Goal: Task Accomplishment & Management: Manage account settings

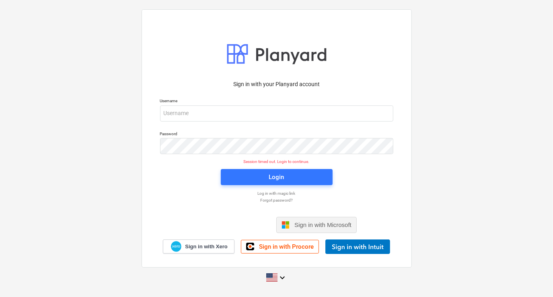
click at [301, 223] on span "Sign in with Microsoft" at bounding box center [322, 224] width 57 height 7
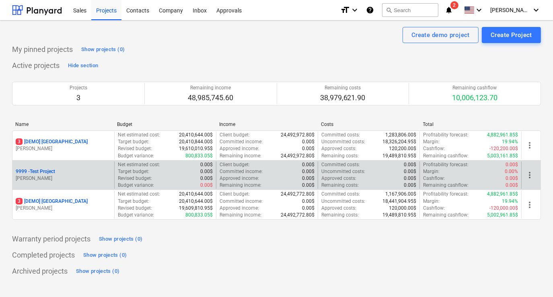
click at [70, 174] on div "9999 - Test Project" at bounding box center [63, 171] width 95 height 7
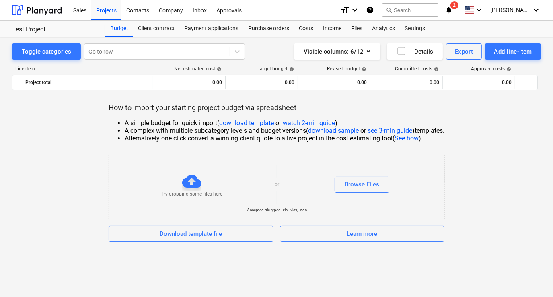
click at [368, 176] on div "Try dropping some files here or Browse Files" at bounding box center [277, 184] width 336 height 45
click at [366, 182] on div "Browse Files" at bounding box center [361, 184] width 35 height 10
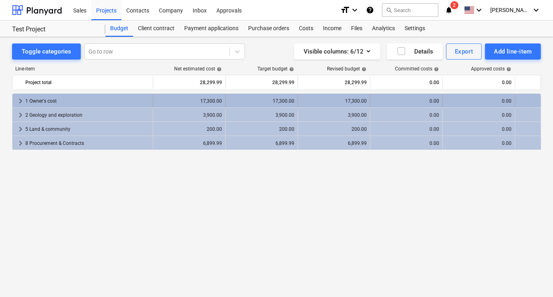
click at [18, 102] on span "keyboard_arrow_right" at bounding box center [21, 101] width 10 height 10
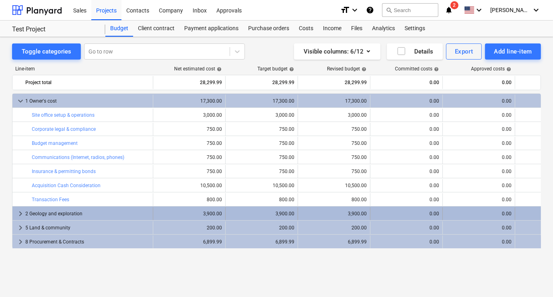
click at [18, 215] on span "keyboard_arrow_right" at bounding box center [21, 214] width 10 height 10
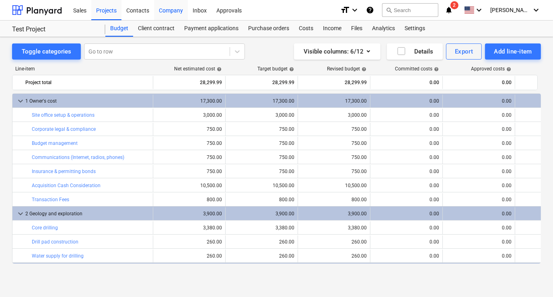
click at [168, 8] on div "Company" at bounding box center [171, 10] width 34 height 20
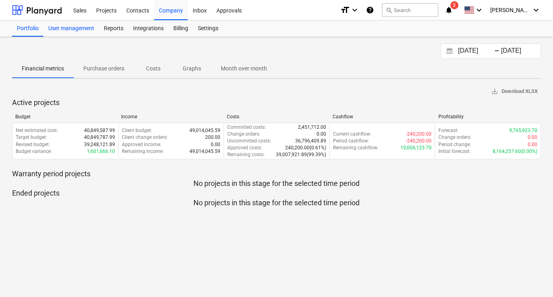
click at [77, 28] on div "User management" at bounding box center [70, 28] width 55 height 16
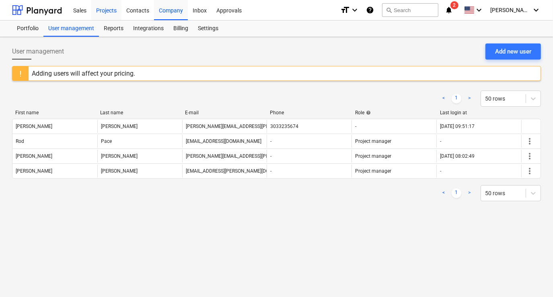
click at [106, 9] on div "Projects" at bounding box center [106, 10] width 30 height 20
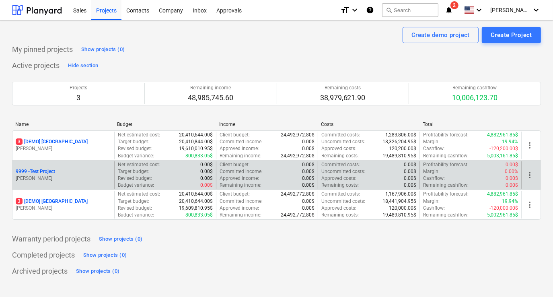
click at [92, 171] on div "9999 - Test Project" at bounding box center [63, 171] width 95 height 7
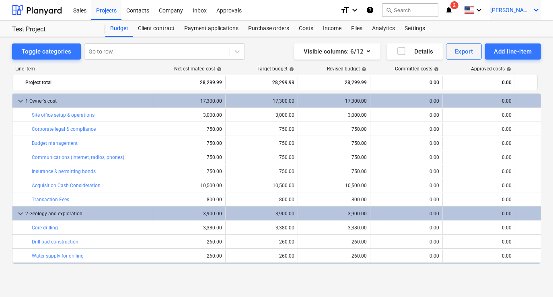
click at [534, 8] on icon "keyboard_arrow_down" at bounding box center [536, 10] width 10 height 10
click at [295, 12] on div at bounding box center [276, 148] width 553 height 297
click at [179, 13] on div "Company" at bounding box center [171, 10] width 34 height 20
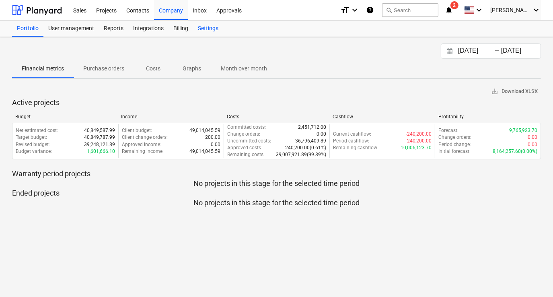
click at [205, 25] on div "Settings" at bounding box center [208, 28] width 30 height 16
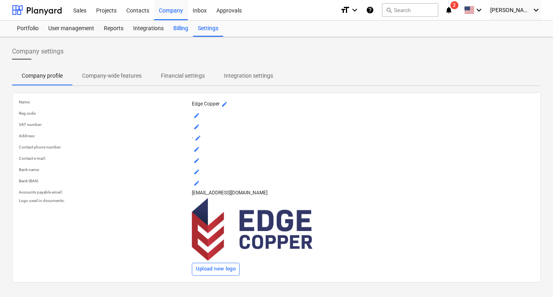
click at [180, 27] on div "Billing" at bounding box center [180, 28] width 25 height 16
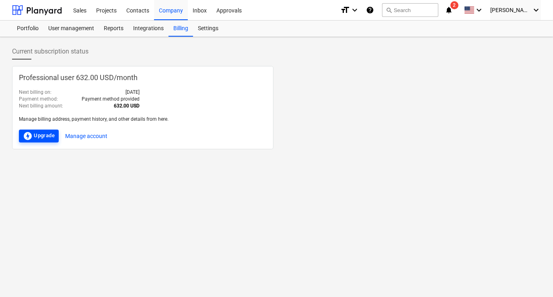
click at [42, 135] on div "offline_bolt Upgrade" at bounding box center [39, 136] width 32 height 10
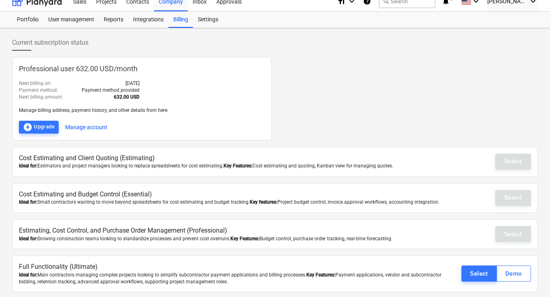
scroll to position [9, 0]
click at [478, 273] on div "Select" at bounding box center [479, 273] width 18 height 10
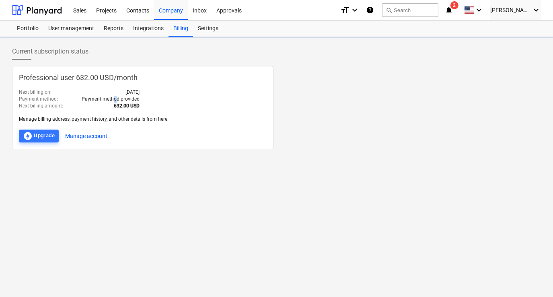
click at [115, 96] on p "Payment method provided" at bounding box center [111, 99] width 58 height 7
drag, startPoint x: 115, startPoint y: 96, endPoint x: 124, endPoint y: 109, distance: 15.0
click at [124, 109] on p "840.00 USD" at bounding box center [127, 105] width 26 height 7
click at [43, 137] on div "offline_bolt Upgrade" at bounding box center [39, 136] width 32 height 10
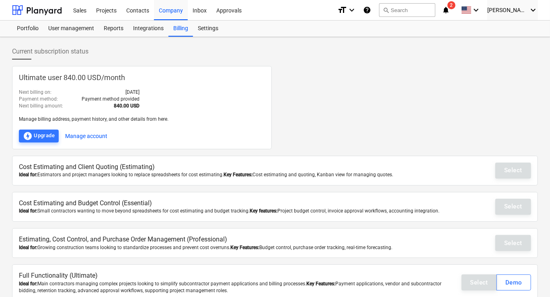
click at [480, 284] on div "Select Demo" at bounding box center [496, 282] width 70 height 16
click at [105, 6] on div "Projects" at bounding box center [106, 10] width 30 height 20
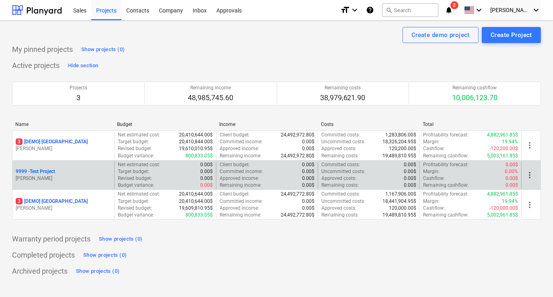
click at [69, 174] on div "9999 - Test Project" at bounding box center [63, 171] width 95 height 7
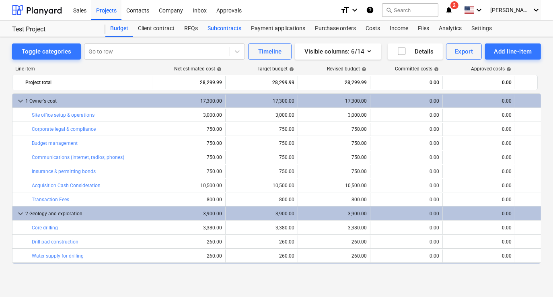
click at [221, 25] on div "Subcontracts" at bounding box center [224, 28] width 43 height 16
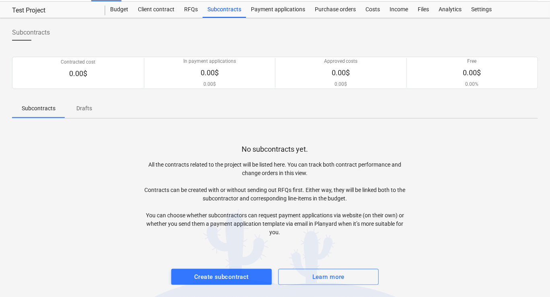
scroll to position [19, 0]
click at [241, 275] on div "Create subcontract" at bounding box center [221, 276] width 55 height 10
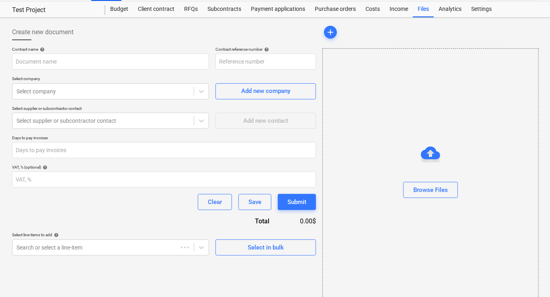
type input "9999-SO-001"
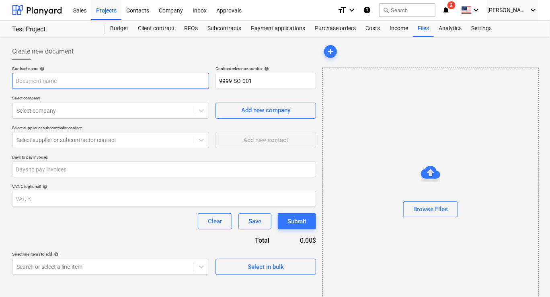
click at [86, 80] on input "text" at bounding box center [110, 81] width 197 height 16
click at [52, 78] on input "Drilling (Subcontractor)" at bounding box center [110, 81] width 197 height 16
type input "Drilling (Subcontractor)"
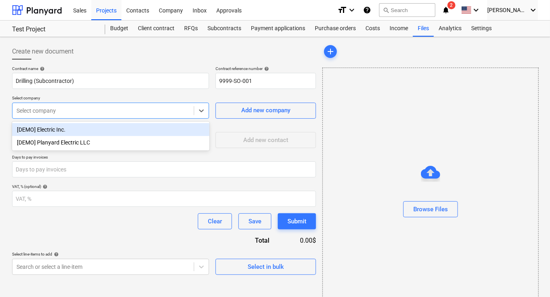
click at [94, 115] on div "Select company" at bounding box center [102, 110] width 181 height 11
click at [79, 130] on div "[DEMO] Electric Inc." at bounding box center [110, 129] width 197 height 13
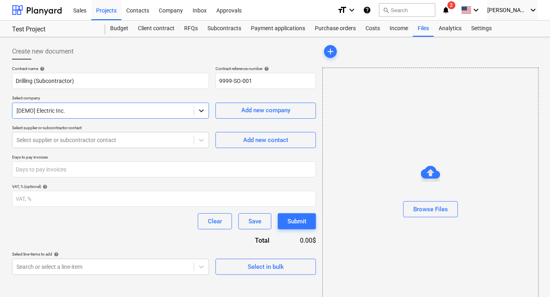
click at [202, 111] on icon at bounding box center [201, 110] width 5 height 3
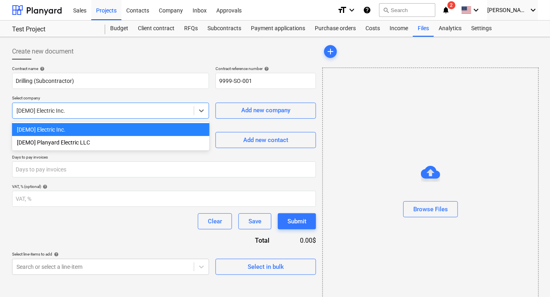
click at [194, 98] on p "Select company" at bounding box center [110, 98] width 197 height 7
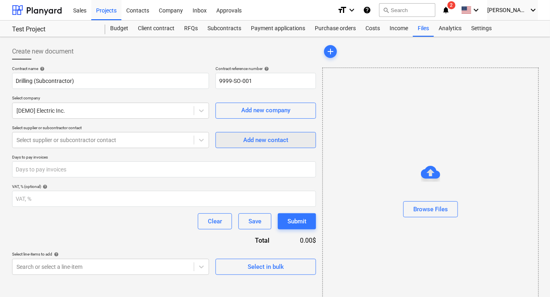
click at [249, 144] on div "Add new contact" at bounding box center [265, 140] width 45 height 10
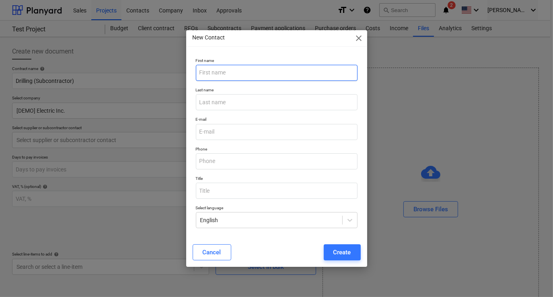
click at [215, 77] on input "text" at bounding box center [277, 73] width 162 height 16
type input "Drilling Company-Test"
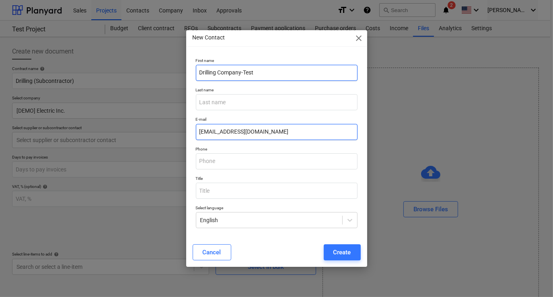
type input "[EMAIL_ADDRESS][DOMAIN_NAME]"
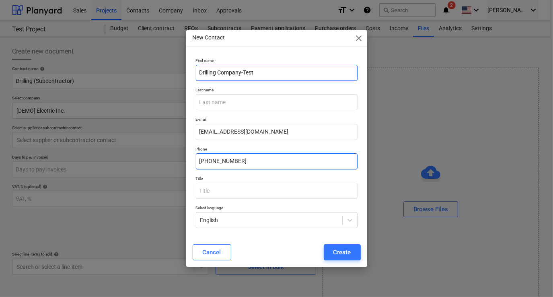
type input "[PHONE_NUMBER]"
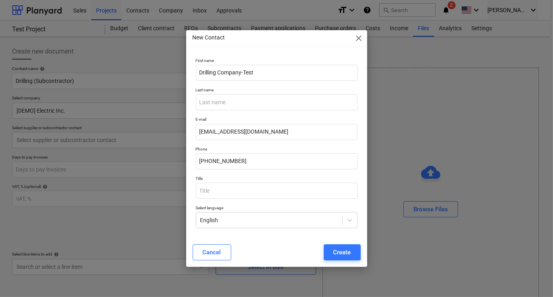
click at [351, 254] on button "Create" at bounding box center [342, 252] width 37 height 16
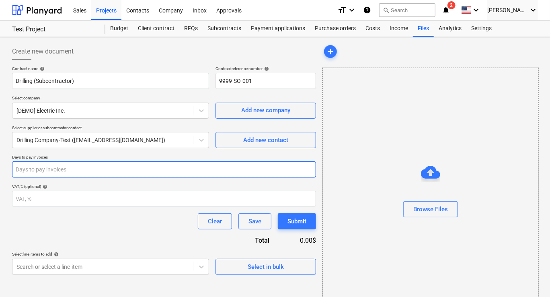
click at [117, 172] on input "number" at bounding box center [164, 169] width 304 height 16
type input "15"
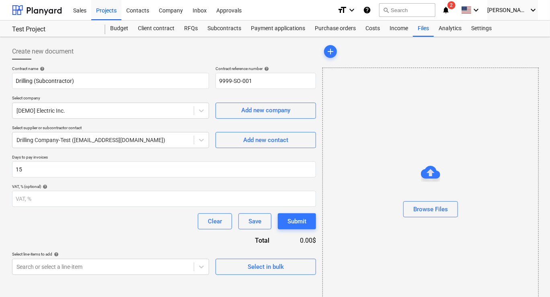
click at [115, 238] on div "Contract name help Drilling (Subcontractor) Contract reference number help 9999…" at bounding box center [164, 170] width 304 height 209
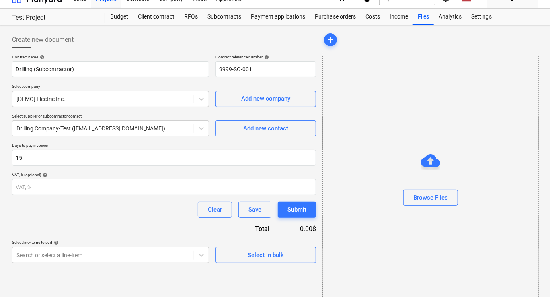
scroll to position [28, 0]
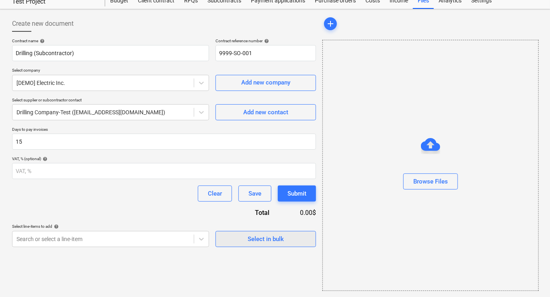
click at [278, 237] on div "Select in bulk" at bounding box center [266, 239] width 36 height 10
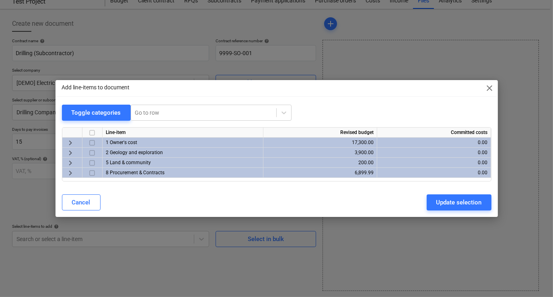
click at [70, 151] on span "keyboard_arrow_right" at bounding box center [71, 153] width 10 height 10
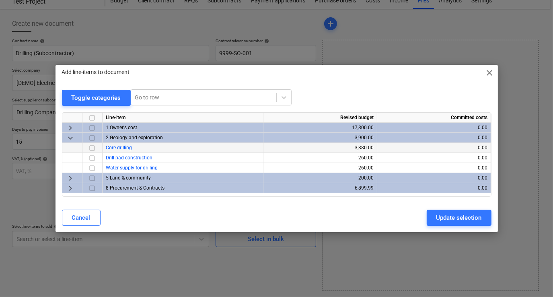
click at [93, 148] on input "checkbox" at bounding box center [92, 148] width 10 height 10
click at [444, 215] on div "Update selection" at bounding box center [458, 217] width 45 height 10
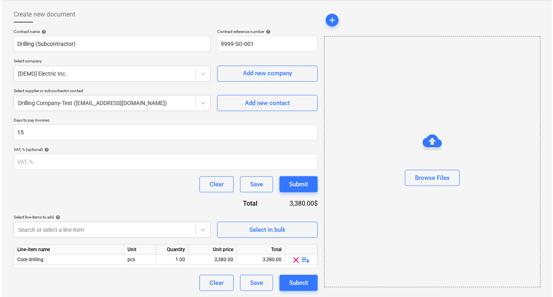
scroll to position [37, 0]
click at [246, 230] on span "Select in bulk" at bounding box center [265, 229] width 80 height 10
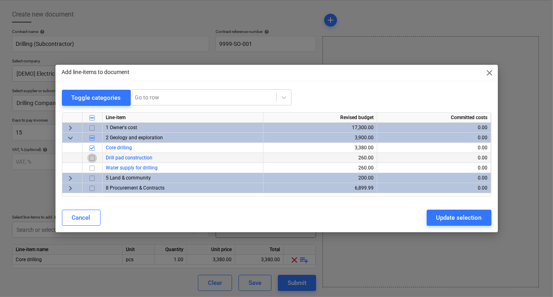
click at [89, 156] on input "checkbox" at bounding box center [92, 158] width 10 height 10
click at [70, 186] on span "keyboard_arrow_right" at bounding box center [71, 188] width 10 height 10
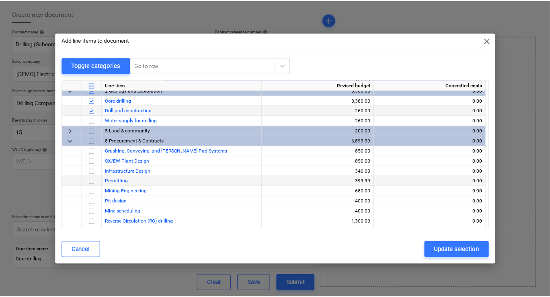
scroll to position [33, 0]
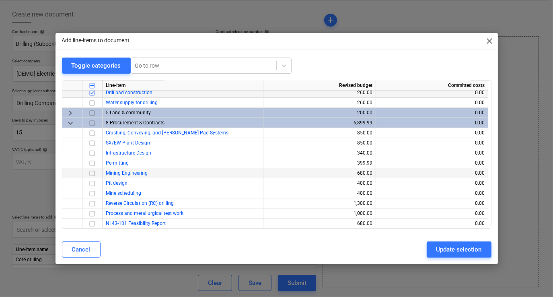
click at [90, 170] on input "checkbox" at bounding box center [92, 173] width 10 height 10
click at [462, 250] on div "Update selection" at bounding box center [458, 249] width 45 height 10
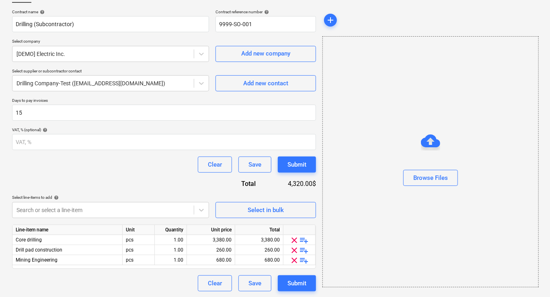
scroll to position [57, 0]
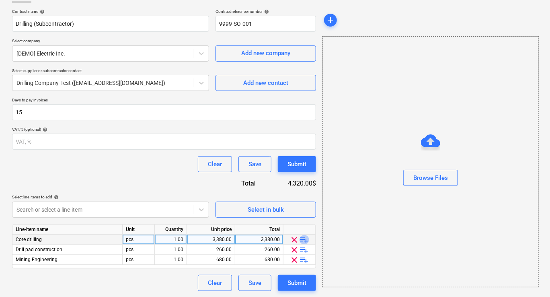
click at [305, 239] on span "playlist_add" at bounding box center [304, 240] width 10 height 10
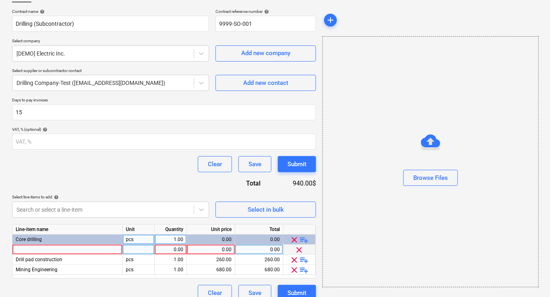
click at [67, 247] on div at bounding box center [67, 249] width 110 height 10
type input "Drilling Project"
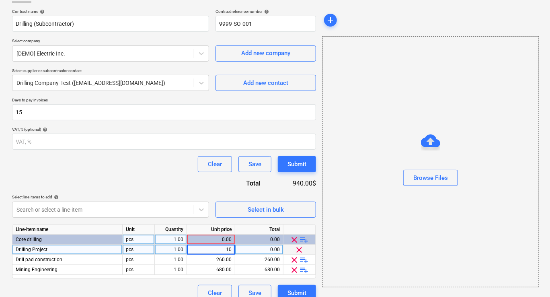
type input "100"
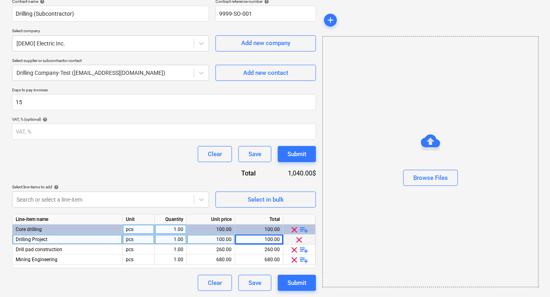
scroll to position [0, 0]
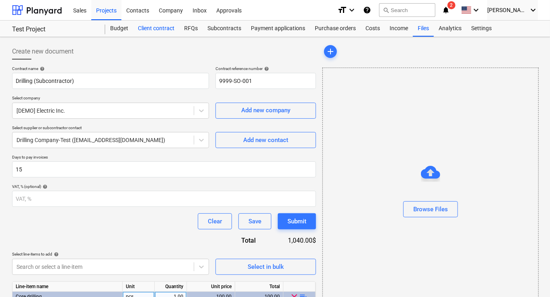
click at [158, 30] on div "Client contract" at bounding box center [156, 28] width 46 height 16
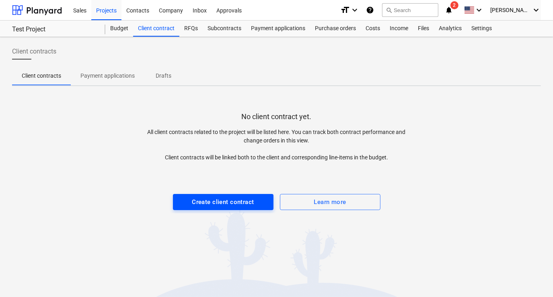
click at [227, 200] on div "Create client contract" at bounding box center [223, 202] width 62 height 10
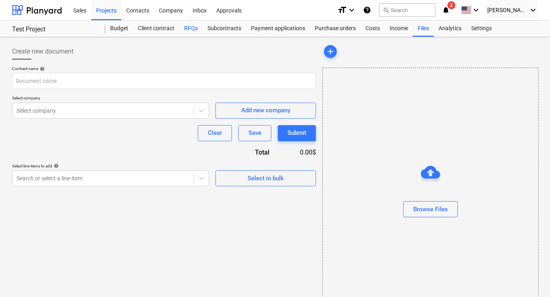
click at [194, 30] on div "RFQs" at bounding box center [190, 28] width 23 height 16
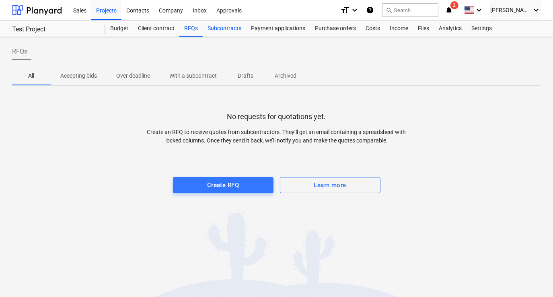
click at [225, 27] on div "Subcontracts" at bounding box center [224, 28] width 43 height 16
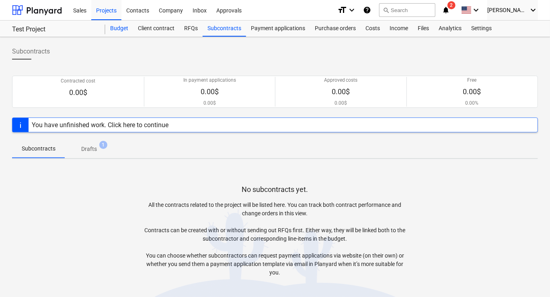
click at [117, 26] on div "Budget" at bounding box center [119, 28] width 28 height 16
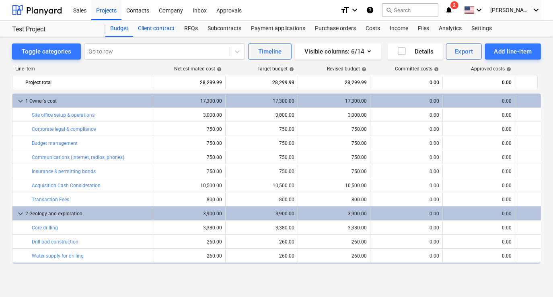
click at [159, 27] on div "Client contract" at bounding box center [156, 28] width 46 height 16
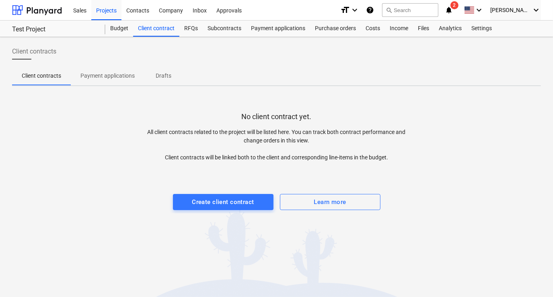
click at [161, 80] on span "Drafts" at bounding box center [163, 75] width 39 height 13
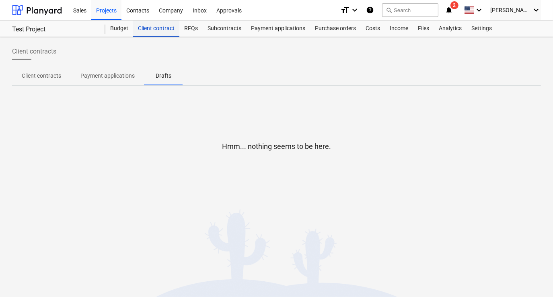
click at [159, 26] on div "Client contract" at bounding box center [156, 28] width 46 height 16
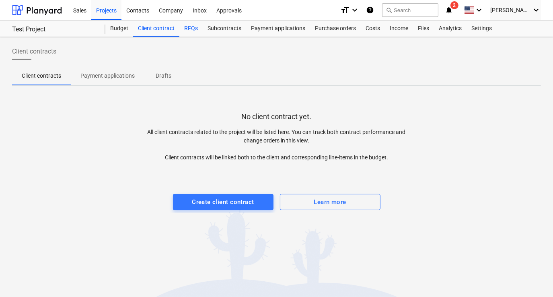
click at [193, 26] on div "RFQs" at bounding box center [190, 28] width 23 height 16
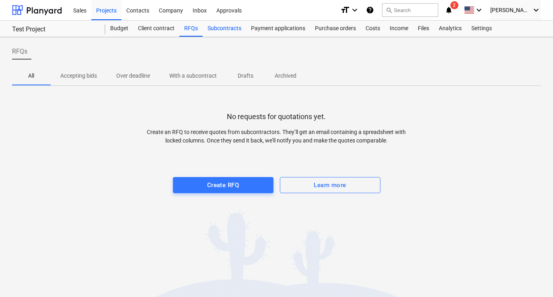
click at [218, 29] on div "Subcontracts" at bounding box center [224, 28] width 43 height 16
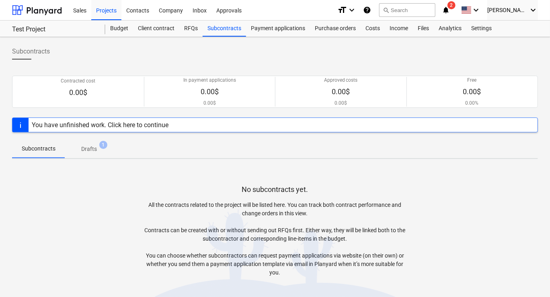
click at [150, 123] on div "You have unfinished work. Click here to continue" at bounding box center [100, 125] width 137 height 8
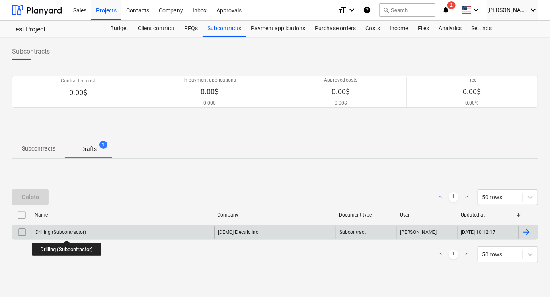
click at [66, 233] on div "Drilling (Subcontractor)" at bounding box center [60, 232] width 51 height 6
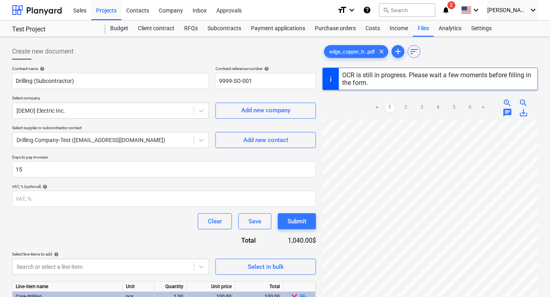
scroll to position [40, 0]
click at [291, 226] on div "Submit" at bounding box center [296, 221] width 19 height 10
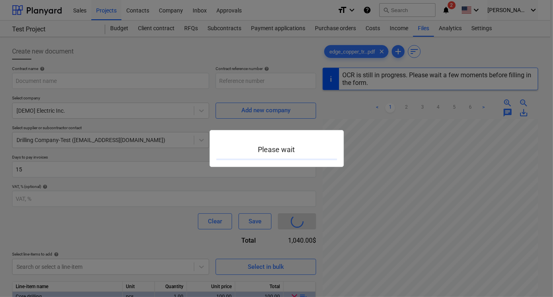
type input "9999-SO-001"
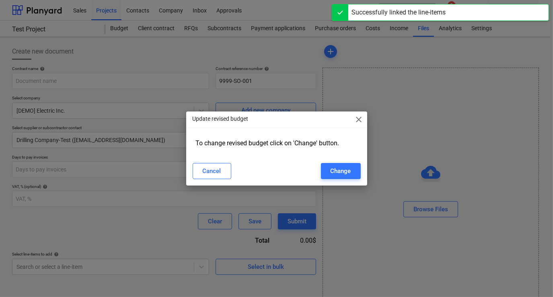
click at [281, 165] on div "Cancel Change" at bounding box center [277, 171] width 168 height 16
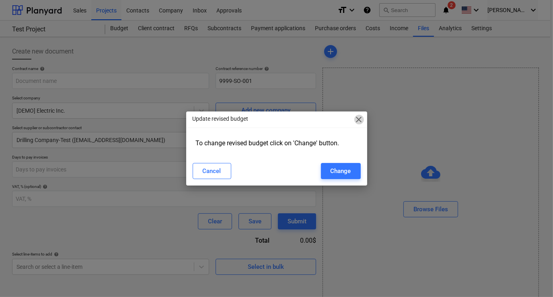
click at [359, 121] on span "close" at bounding box center [359, 120] width 10 height 10
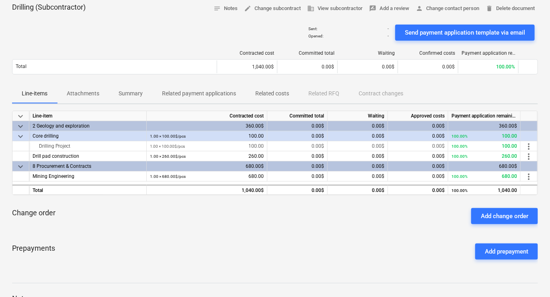
scroll to position [80, 0]
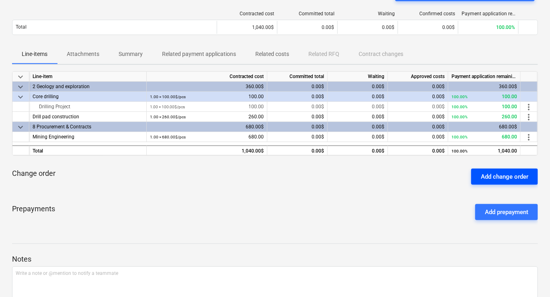
click at [479, 178] on button "Add change order" at bounding box center [504, 176] width 67 height 16
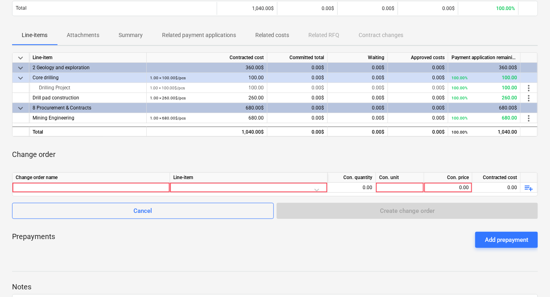
scroll to position [121, 0]
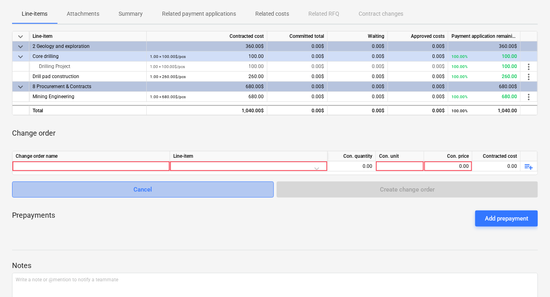
click at [159, 190] on span "Cancel" at bounding box center [143, 189] width 242 height 10
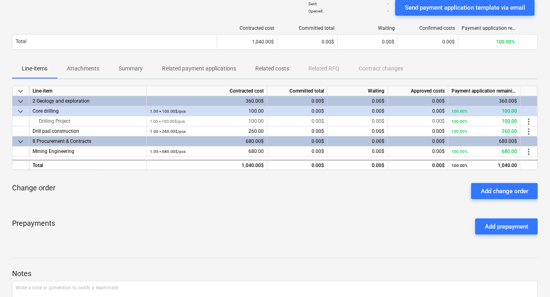
scroll to position [80, 0]
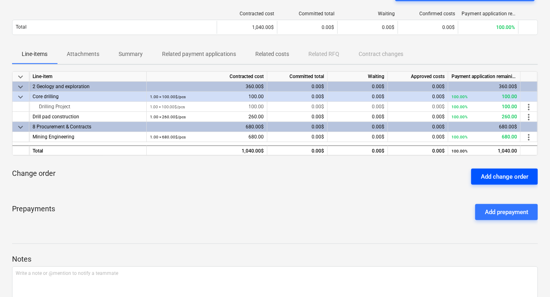
click at [480, 170] on button "Add change order" at bounding box center [504, 176] width 67 height 16
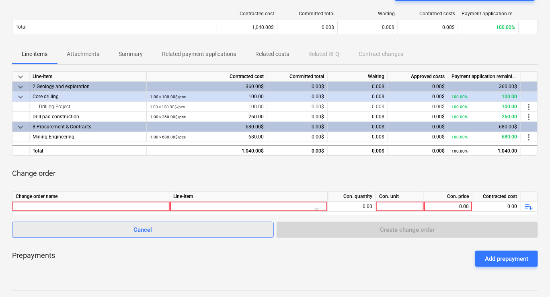
click at [162, 230] on span "Cancel" at bounding box center [143, 229] width 242 height 10
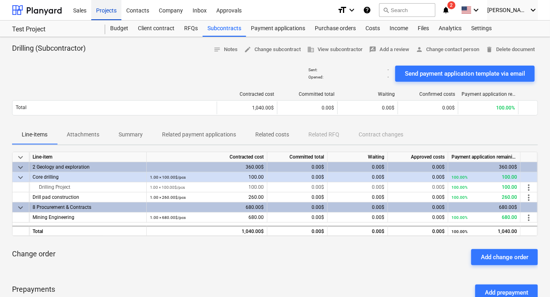
click at [118, 20] on div "Projects" at bounding box center [106, 10] width 30 height 20
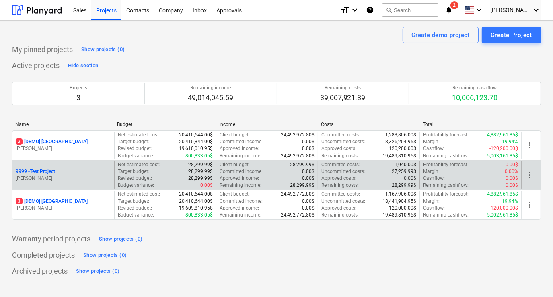
click at [81, 175] on p "[PERSON_NAME]" at bounding box center [63, 178] width 95 height 7
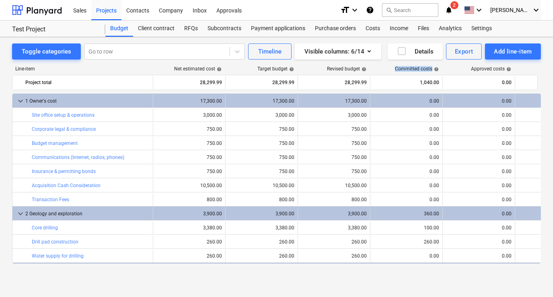
drag, startPoint x: 395, startPoint y: 66, endPoint x: 441, endPoint y: 67, distance: 46.6
click at [441, 67] on div "Committed costs help" at bounding box center [406, 69] width 72 height 6
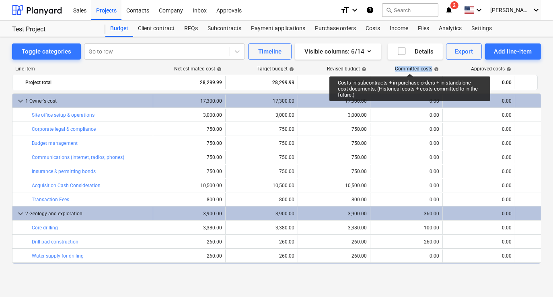
click at [409, 66] on div "Committed costs help" at bounding box center [417, 69] width 44 height 6
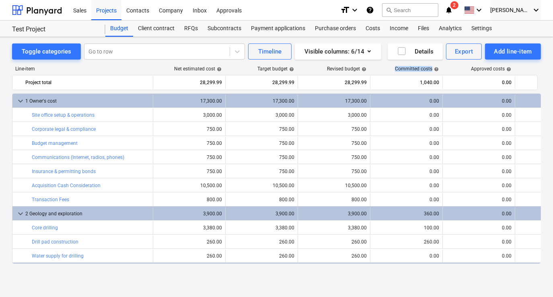
click at [448, 67] on div "Approved costs help" at bounding box center [478, 69] width 72 height 6
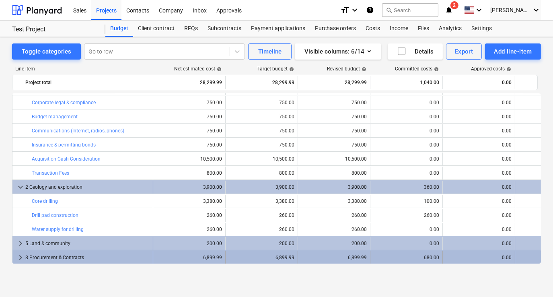
click at [18, 257] on span "keyboard_arrow_right" at bounding box center [21, 257] width 10 height 10
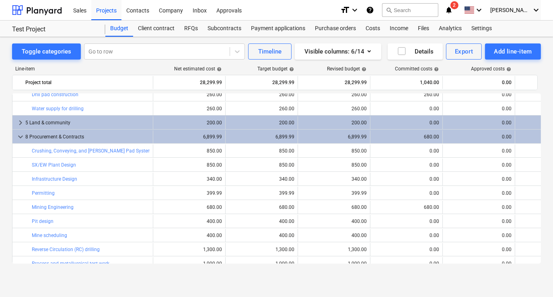
scroll to position [167, 0]
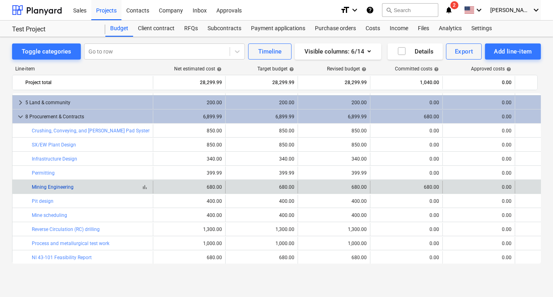
click at [53, 185] on link "Mining Engineering" at bounding box center [53, 187] width 42 height 6
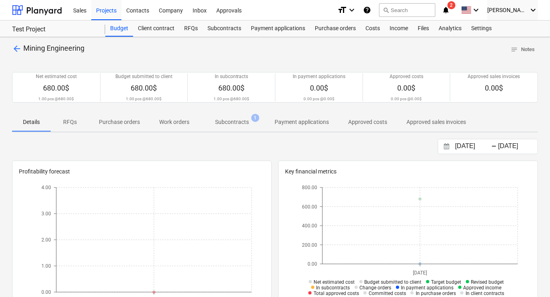
click at [243, 123] on p "Subcontracts" at bounding box center [232, 122] width 34 height 8
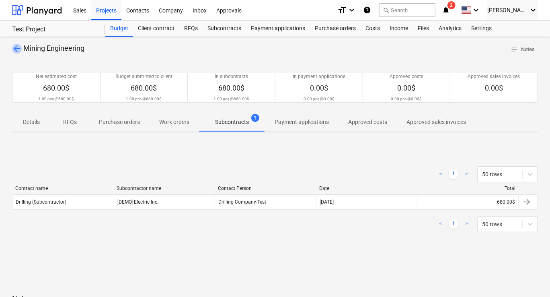
click at [15, 47] on span "arrow_back" at bounding box center [17, 49] width 10 height 10
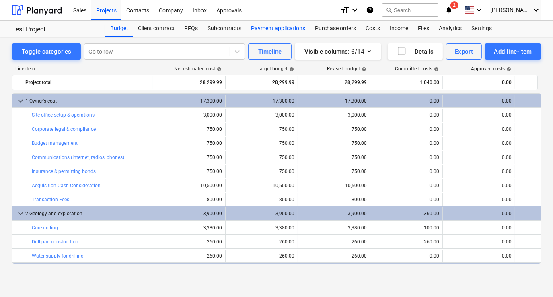
click at [256, 27] on div "Payment applications" at bounding box center [278, 28] width 64 height 16
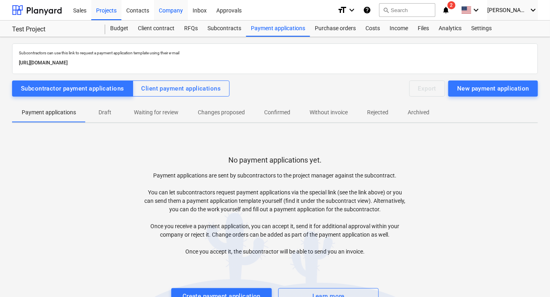
click at [168, 14] on div "Company" at bounding box center [171, 10] width 34 height 20
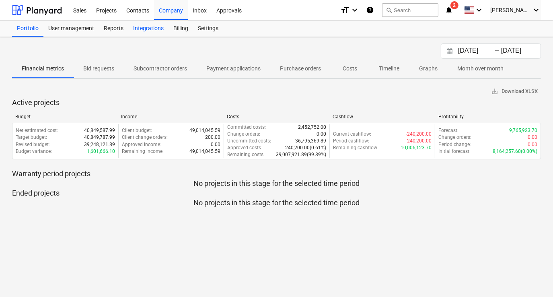
click at [148, 28] on div "Integrations" at bounding box center [148, 28] width 40 height 16
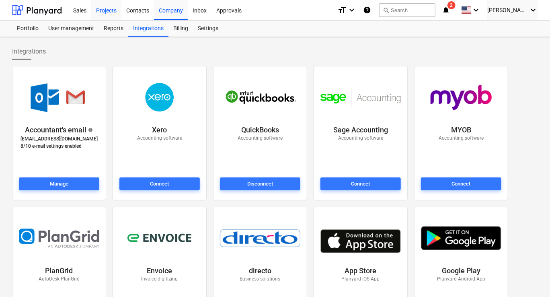
click at [106, 11] on div "Projects" at bounding box center [106, 10] width 30 height 20
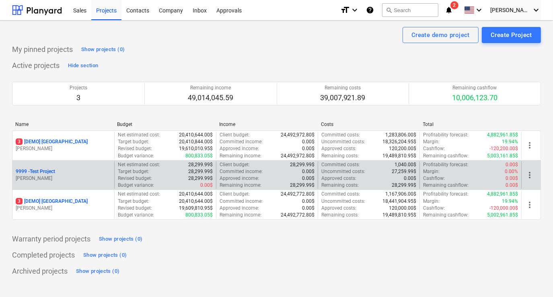
click at [78, 173] on div "9999 - Test Project" at bounding box center [63, 171] width 95 height 7
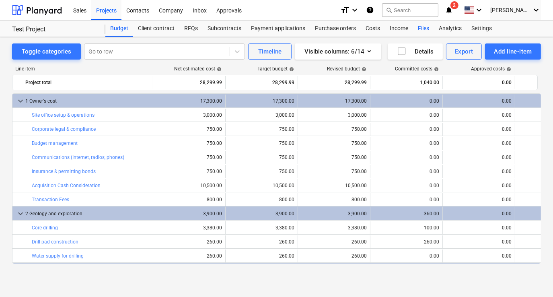
click at [427, 29] on div "Files" at bounding box center [423, 28] width 21 height 16
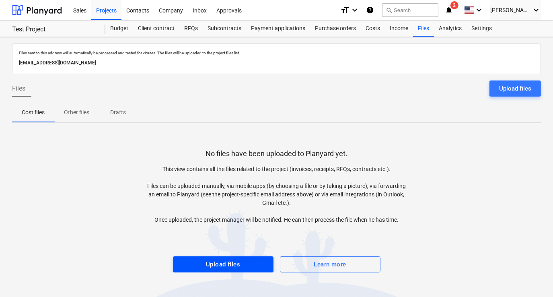
click at [232, 266] on div "Upload files" at bounding box center [223, 264] width 34 height 10
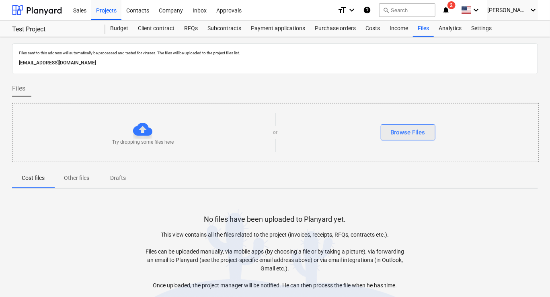
click at [408, 129] on div "Browse Files" at bounding box center [408, 132] width 35 height 10
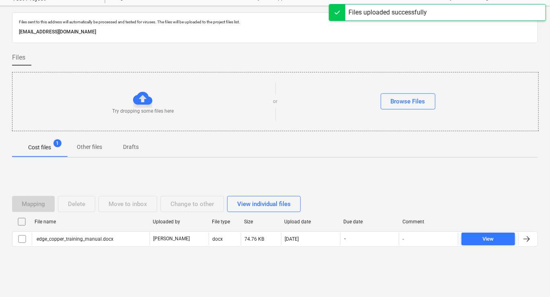
scroll to position [31, 0]
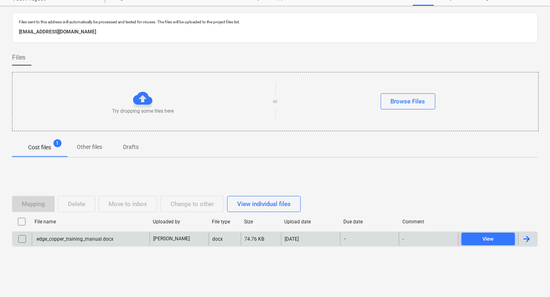
click at [88, 238] on div "edge_copper_training_manual.docx" at bounding box center [74, 239] width 78 height 6
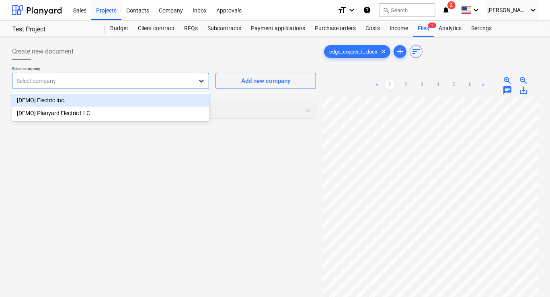
click at [208, 84] on div at bounding box center [201, 81] width 14 height 14
click at [53, 102] on div "[DEMO] Electric Inc." at bounding box center [110, 100] width 197 height 13
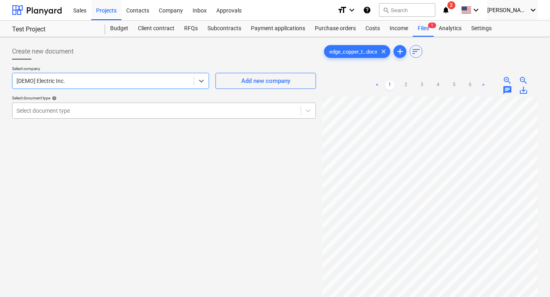
click at [66, 107] on div at bounding box center [156, 111] width 280 height 8
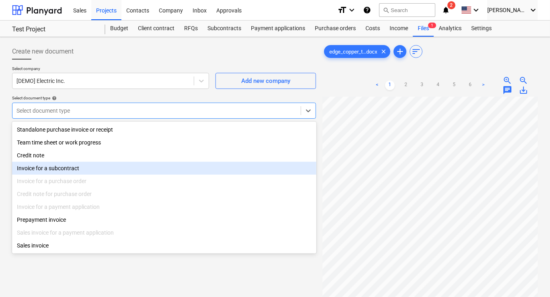
click at [106, 170] on div "Invoice for a subcontract" at bounding box center [164, 168] width 304 height 13
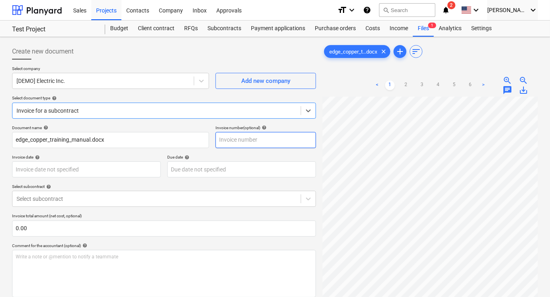
click at [243, 139] on input "text" at bounding box center [265, 140] width 100 height 16
type input "1234"
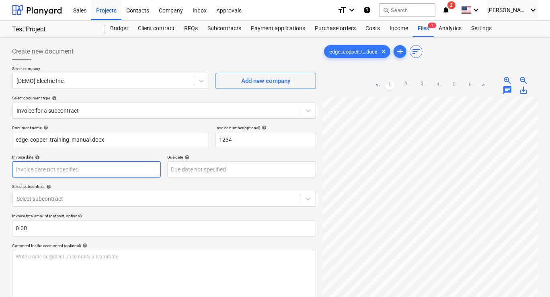
click at [100, 166] on body "Sales Projects Contacts Company Inbox Approvals format_size keyboard_arrow_down…" at bounding box center [275, 148] width 550 height 297
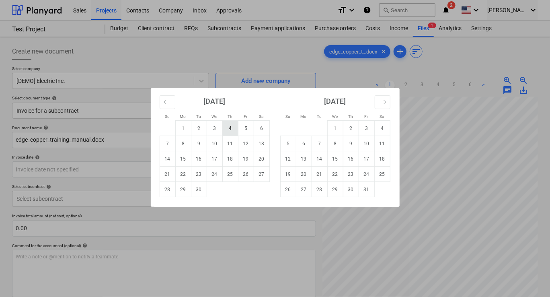
click at [226, 129] on td "4" at bounding box center [230, 128] width 16 height 15
type input "[DATE]"
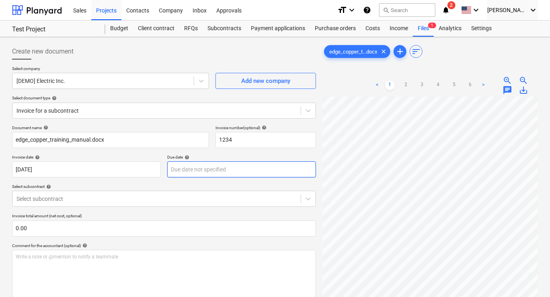
click at [227, 170] on body "Sales Projects Contacts Company Inbox Approvals format_size keyboard_arrow_down…" at bounding box center [275, 148] width 550 height 297
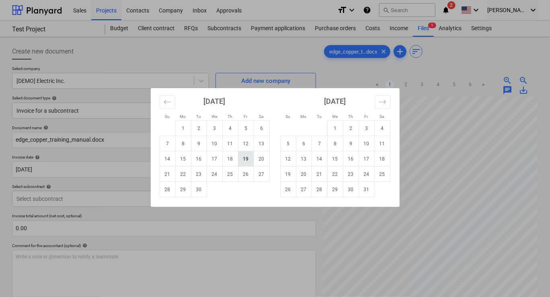
click at [250, 156] on td "19" at bounding box center [246, 158] width 16 height 15
type input "[DATE]"
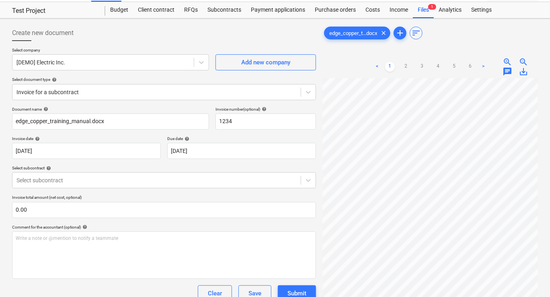
scroll to position [40, 0]
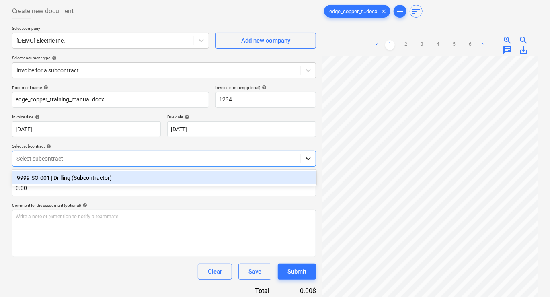
click at [310, 160] on icon at bounding box center [308, 158] width 8 height 8
click at [100, 178] on div "9999-SO-001 | Drilling (Subcontractor)" at bounding box center [164, 177] width 304 height 13
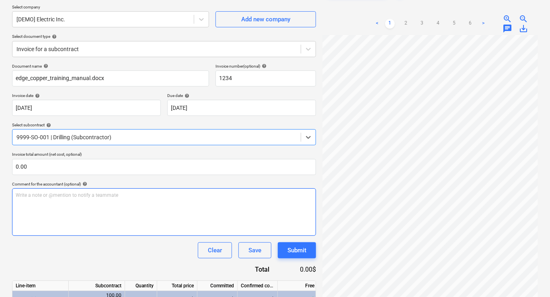
scroll to position [80, 0]
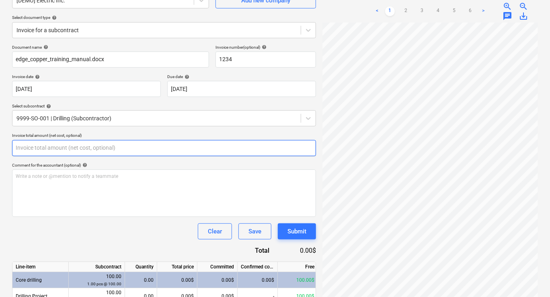
click at [106, 150] on input "text" at bounding box center [164, 148] width 304 height 16
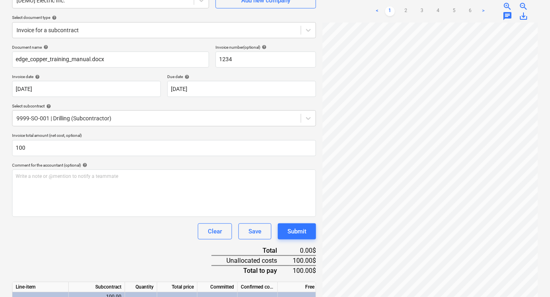
type input "100.00"
click at [142, 164] on div "Comment for the accountant (optional) help" at bounding box center [164, 164] width 304 height 5
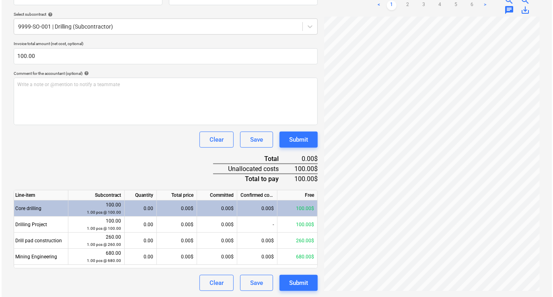
scroll to position [0, 0]
click at [178, 207] on div "0.00$" at bounding box center [177, 208] width 40 height 16
click at [29, 204] on div "Core drilling" at bounding box center [40, 208] width 56 height 16
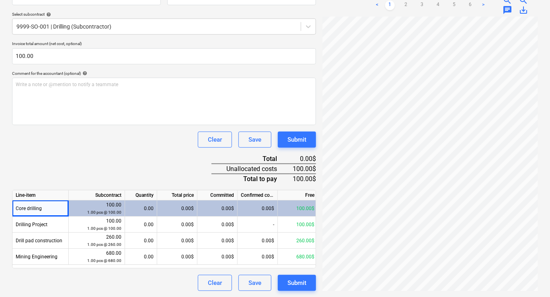
click at [48, 208] on div "Core drilling" at bounding box center [40, 208] width 56 height 16
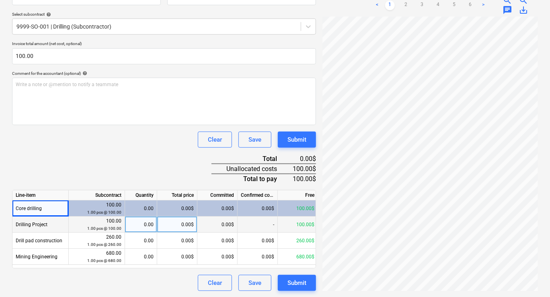
click at [47, 226] on div "Drilling Project" at bounding box center [40, 224] width 56 height 16
click at [181, 223] on div "0.00$" at bounding box center [177, 224] width 40 height 16
type input "50"
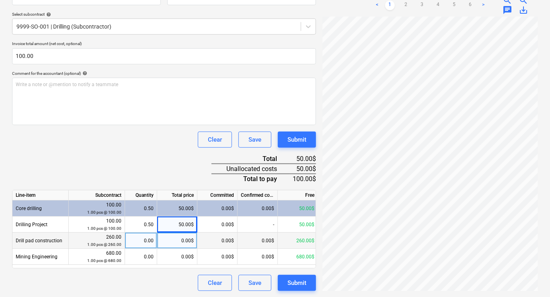
click at [178, 241] on div "0.00$" at bounding box center [177, 240] width 40 height 16
type input "50"
click at [129, 170] on div "Document name help edge_copper_training_manual.docx Invoice number (optional) h…" at bounding box center [164, 122] width 304 height 338
click at [148, 168] on div "Document name help edge_copper_training_manual.docx Invoice number (optional) h…" at bounding box center [164, 122] width 304 height 338
click at [296, 277] on button "Submit" at bounding box center [297, 283] width 38 height 16
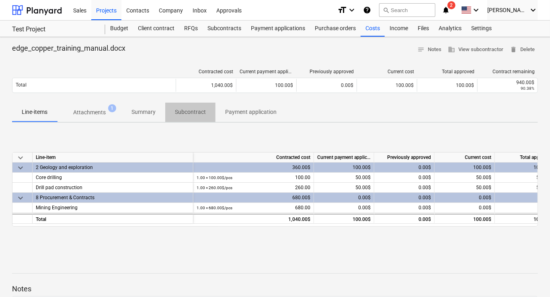
click at [185, 109] on p "Subcontract" at bounding box center [190, 112] width 31 height 8
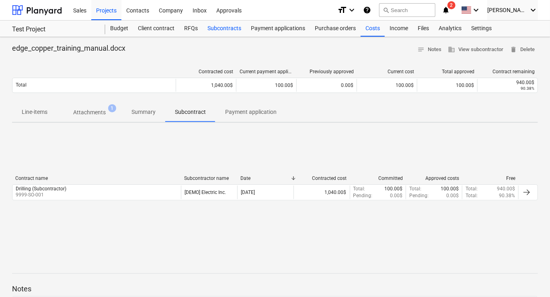
click at [218, 27] on div "Subcontracts" at bounding box center [224, 28] width 43 height 16
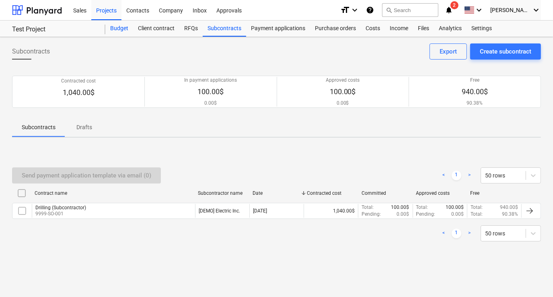
click at [119, 26] on div "Budget" at bounding box center [119, 28] width 28 height 16
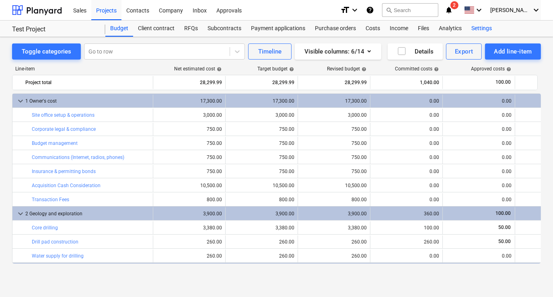
click at [475, 28] on div "Settings" at bounding box center [481, 28] width 30 height 16
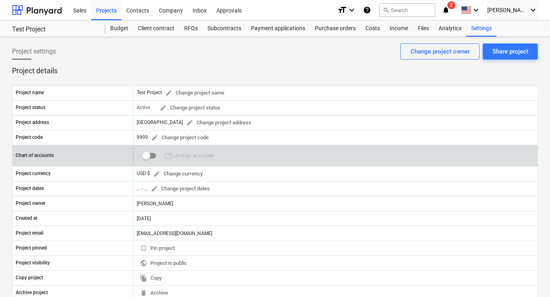
click at [154, 154] on input "checkbox" at bounding box center [146, 155] width 19 height 19
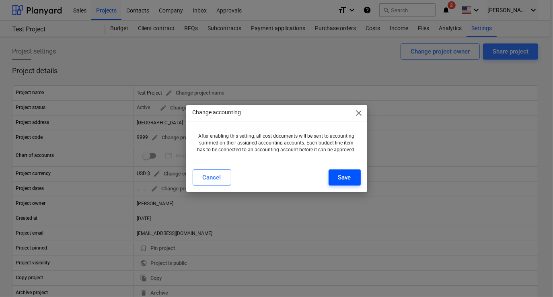
click at [350, 177] on div "Save" at bounding box center [344, 177] width 13 height 10
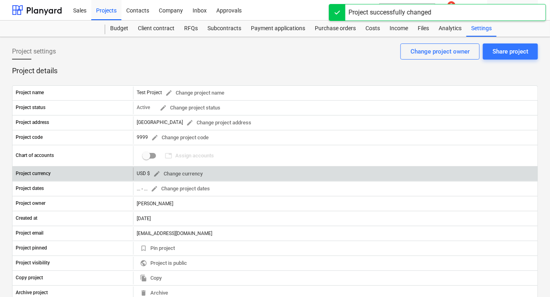
checkbox input "true"
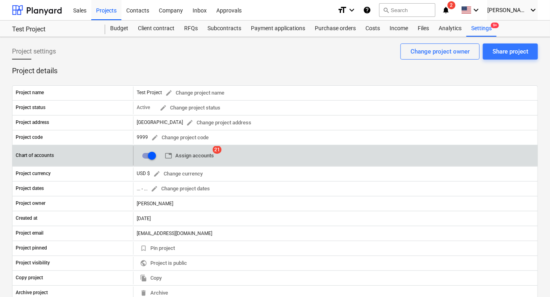
click at [205, 156] on span "table Assign accounts" at bounding box center [189, 155] width 49 height 9
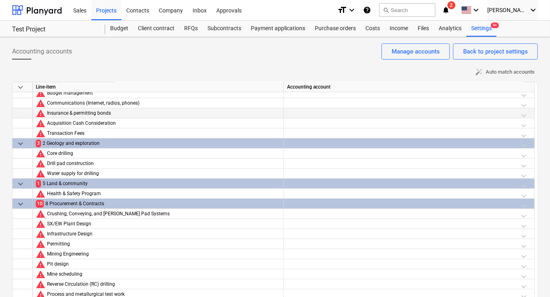
scroll to position [35, 0]
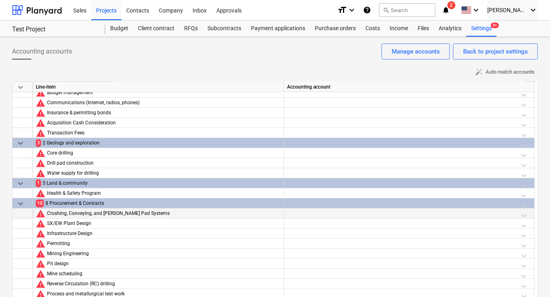
click at [19, 216] on div at bounding box center [22, 213] width 20 height 10
click at [20, 214] on div at bounding box center [22, 213] width 20 height 10
click at [27, 214] on div at bounding box center [22, 213] width 20 height 10
drag, startPoint x: 27, startPoint y: 214, endPoint x: 59, endPoint y: 212, distance: 32.6
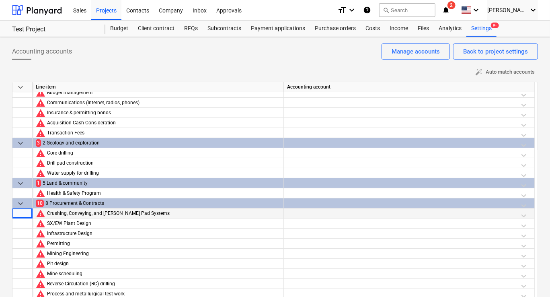
click at [59, 212] on div "Crushing, Conveying, and [PERSON_NAME] Pad Systems" at bounding box center [163, 213] width 233 height 10
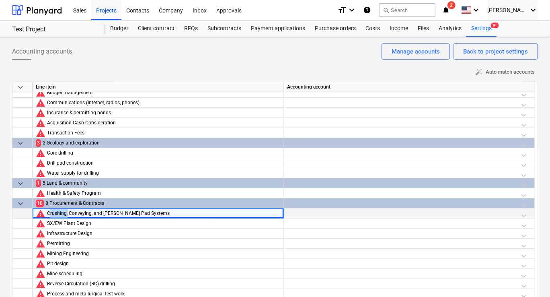
click at [59, 212] on div "Crushing, Conveying, and [PERSON_NAME] Pad Systems" at bounding box center [163, 213] width 233 height 10
click at [393, 199] on div at bounding box center [409, 205] width 244 height 14
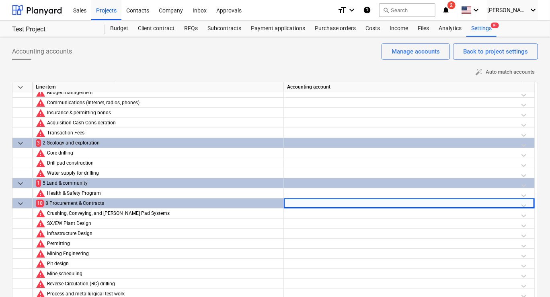
click at [339, 204] on div at bounding box center [409, 205] width 244 height 14
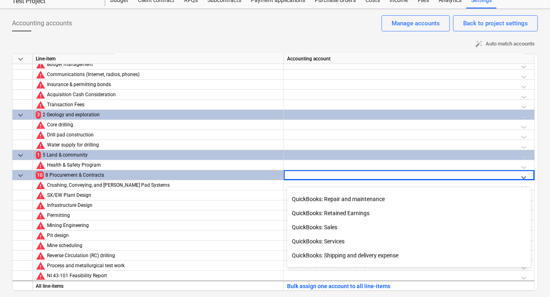
scroll to position [563, 0]
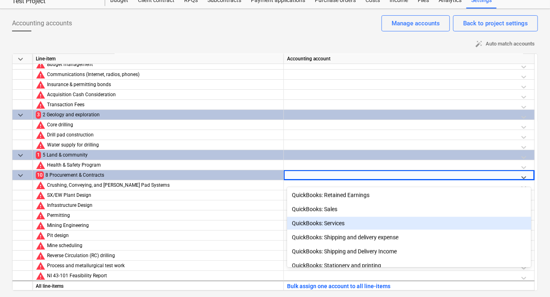
drag, startPoint x: 334, startPoint y: 216, endPoint x: 356, endPoint y: 221, distance: 22.5
click at [356, 221] on div "QuickBooks: Services" at bounding box center [409, 223] width 244 height 13
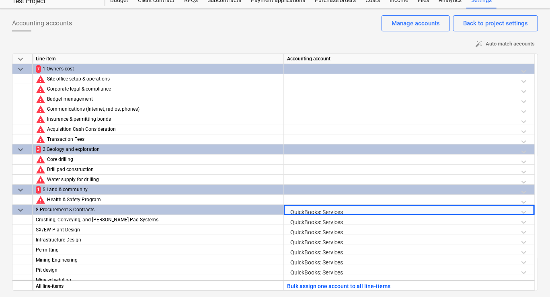
scroll to position [0, 0]
click at [523, 148] on div at bounding box center [409, 151] width 244 height 14
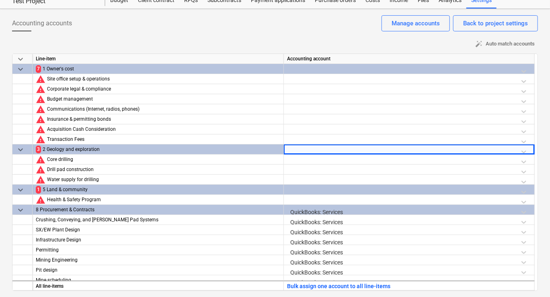
click at [444, 152] on div at bounding box center [409, 151] width 244 height 14
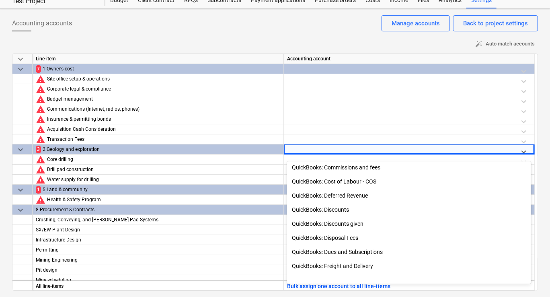
scroll to position [80, 0]
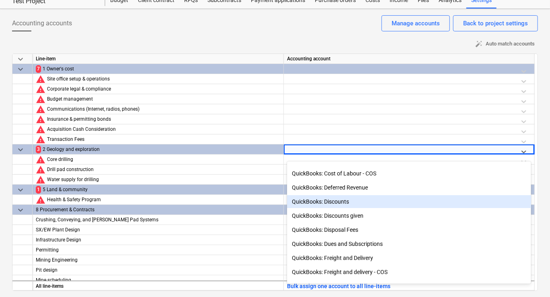
click at [353, 203] on div "QuickBooks: Discounts" at bounding box center [409, 201] width 244 height 13
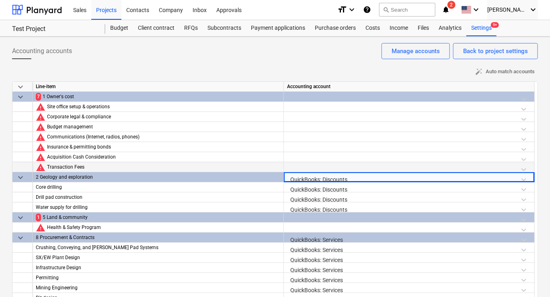
scroll to position [0, 0]
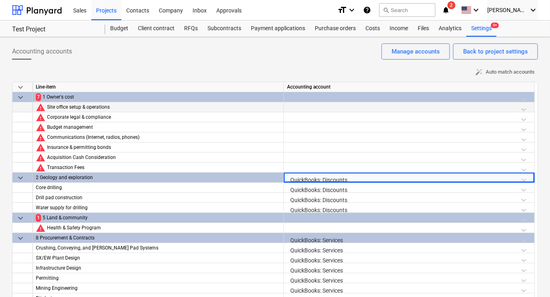
click at [507, 106] on div at bounding box center [409, 109] width 244 height 14
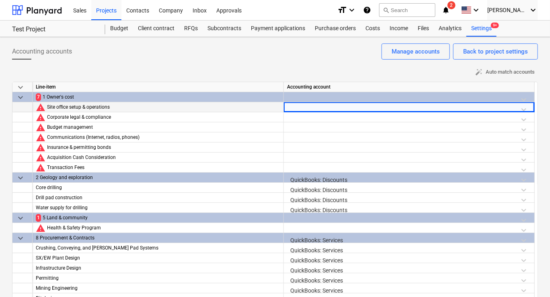
click at [507, 106] on div at bounding box center [409, 109] width 244 height 14
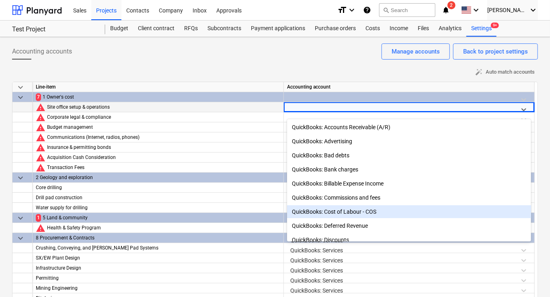
click at [359, 210] on div "QuickBooks: Cost of Labour - COS" at bounding box center [409, 211] width 244 height 13
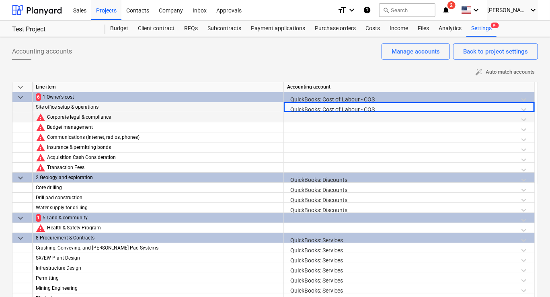
click at [326, 114] on div at bounding box center [409, 119] width 244 height 14
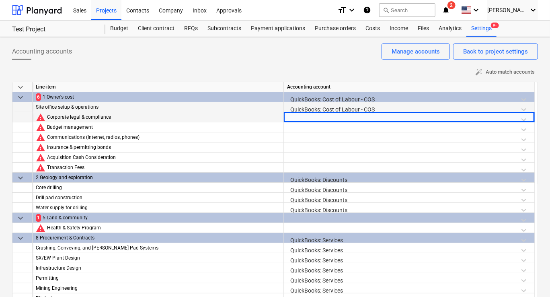
click at [329, 117] on div at bounding box center [409, 119] width 244 height 14
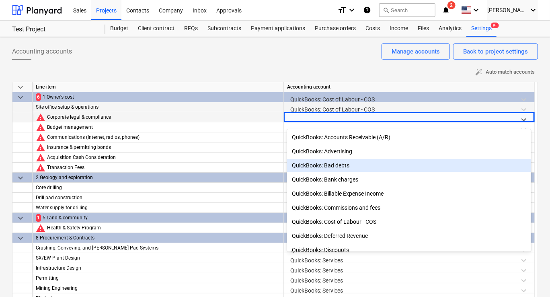
click at [352, 166] on div "QuickBooks: Bad debts" at bounding box center [409, 165] width 244 height 13
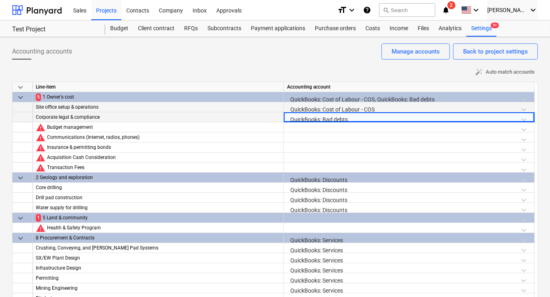
click at [203, 61] on div "Accounting accounts Back to project settings Manage accounts" at bounding box center [275, 54] width 526 height 23
click at [171, 16] on div "Company" at bounding box center [171, 10] width 34 height 20
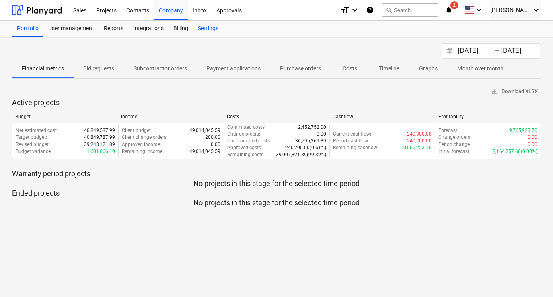
click at [212, 27] on div "Settings" at bounding box center [208, 28] width 30 height 16
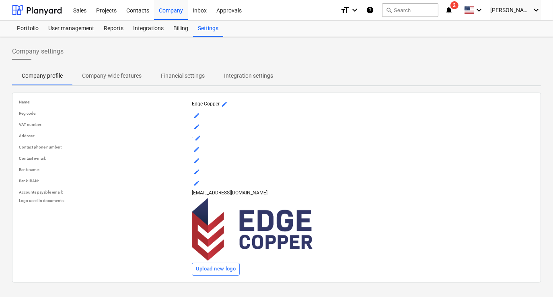
click at [184, 73] on p "Financial settings" at bounding box center [183, 76] width 44 height 8
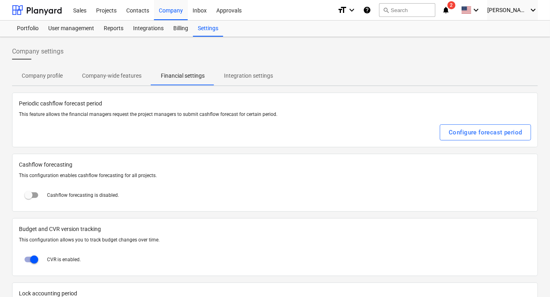
click at [30, 191] on input "checkbox" at bounding box center [28, 194] width 19 height 19
checkbox input "true"
click at [109, 10] on div "Projects" at bounding box center [106, 10] width 30 height 20
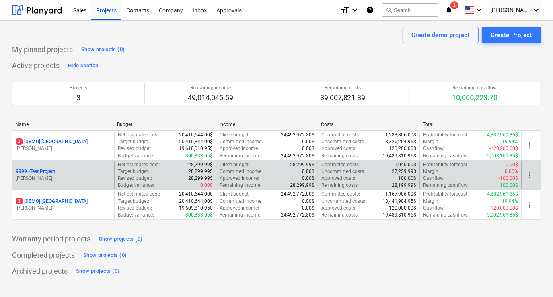
click at [81, 173] on div "9999 - Test Project" at bounding box center [63, 171] width 95 height 7
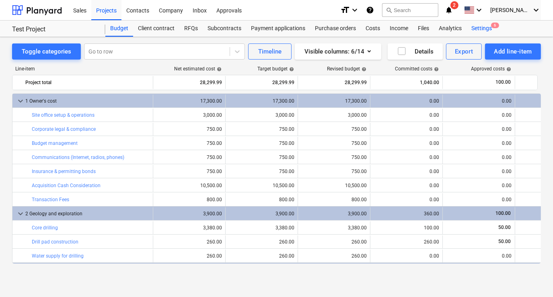
click at [479, 28] on div "Settings 6" at bounding box center [481, 28] width 30 height 16
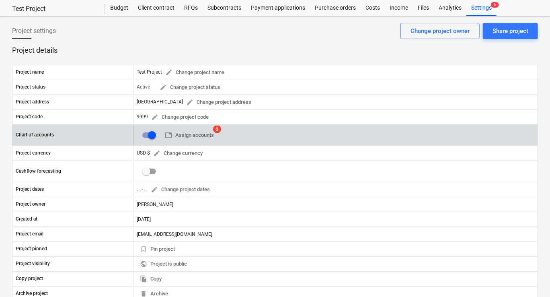
scroll to position [40, 0]
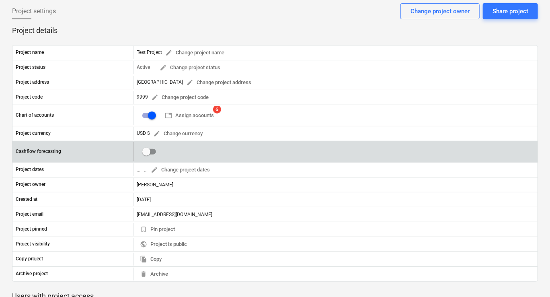
click at [153, 150] on input "checkbox" at bounding box center [146, 151] width 19 height 19
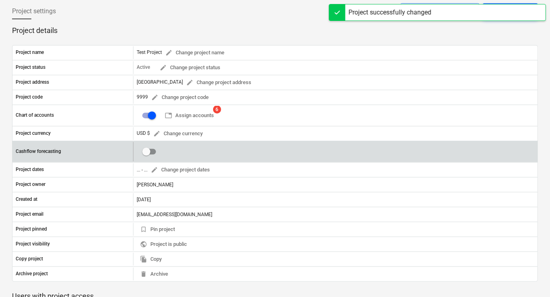
checkbox input "true"
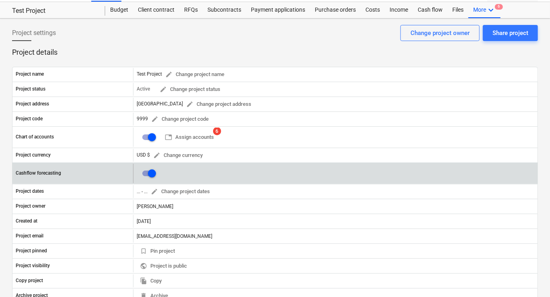
scroll to position [0, 0]
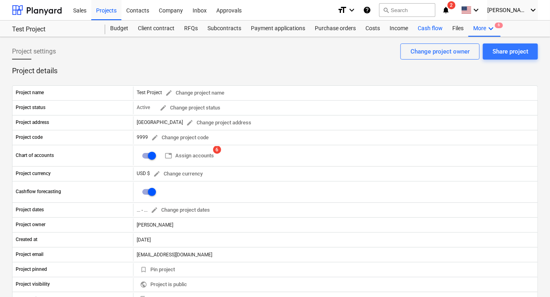
click at [426, 28] on div "Cash flow" at bounding box center [430, 28] width 35 height 16
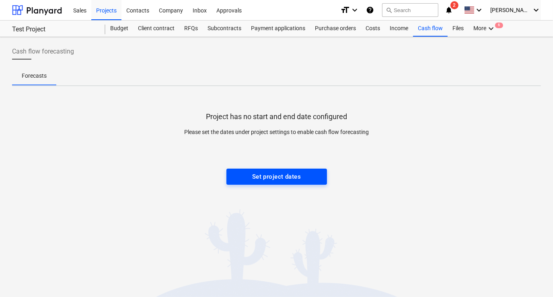
click at [265, 174] on div "Set project dates" at bounding box center [276, 176] width 49 height 10
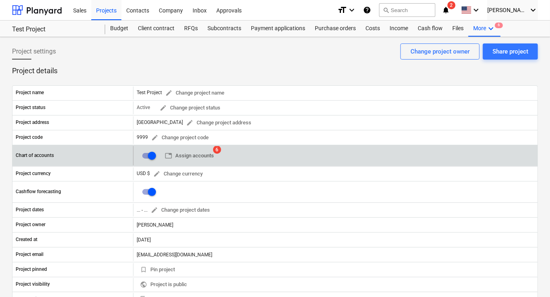
scroll to position [40, 0]
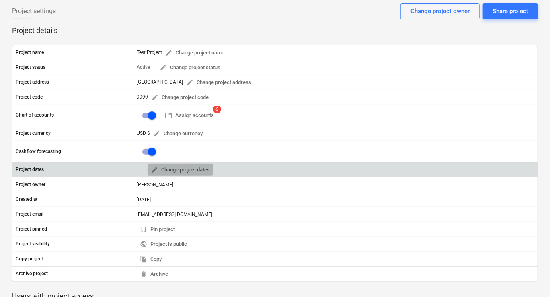
click at [157, 166] on span "edit" at bounding box center [154, 169] width 7 height 7
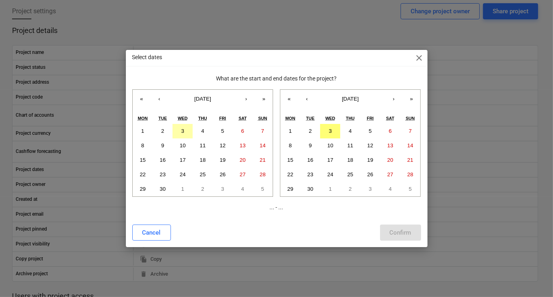
click at [181, 129] on abbr "3" at bounding box center [182, 131] width 3 height 6
click at [398, 98] on button "›" at bounding box center [394, 99] width 18 height 18
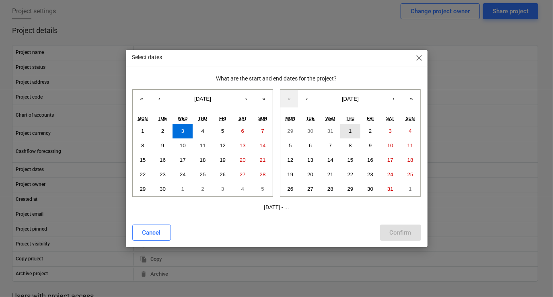
click at [350, 132] on abbr "1" at bounding box center [349, 131] width 3 height 6
click at [390, 229] on div "Confirm" at bounding box center [400, 232] width 22 height 10
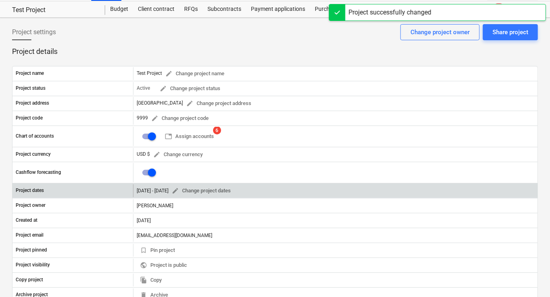
scroll to position [0, 0]
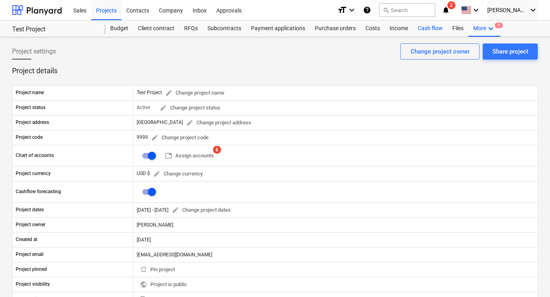
click at [431, 29] on div "Cash flow" at bounding box center [430, 28] width 35 height 16
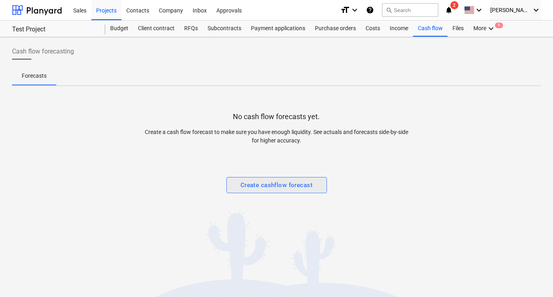
click at [264, 186] on div "Create cashflow forecast" at bounding box center [276, 185] width 72 height 10
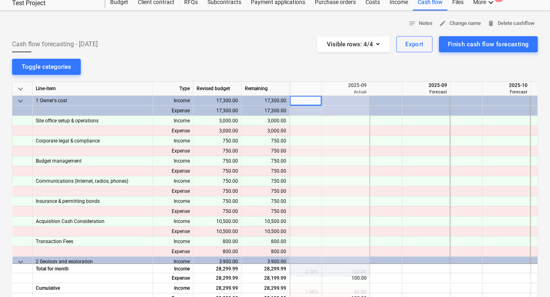
scroll to position [40, 0]
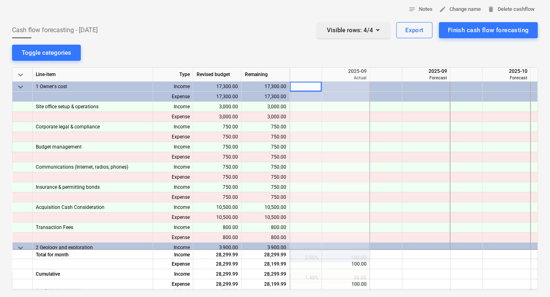
click at [366, 33] on div "Visible rows : 4/4" at bounding box center [353, 30] width 53 height 10
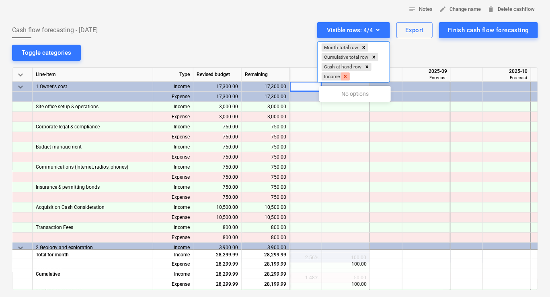
click at [348, 74] on icon "Remove Income" at bounding box center [345, 77] width 6 height 6
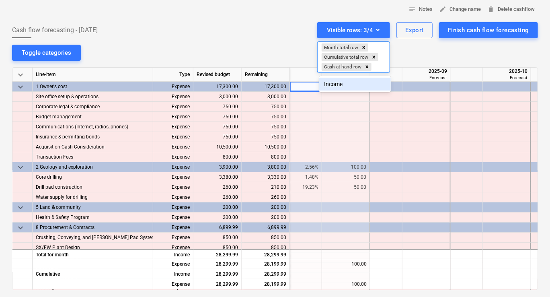
click at [219, 44] on div at bounding box center [275, 148] width 550 height 297
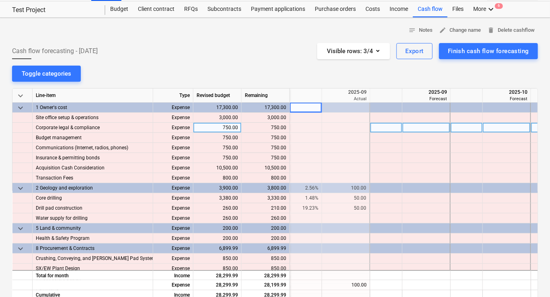
scroll to position [0, 0]
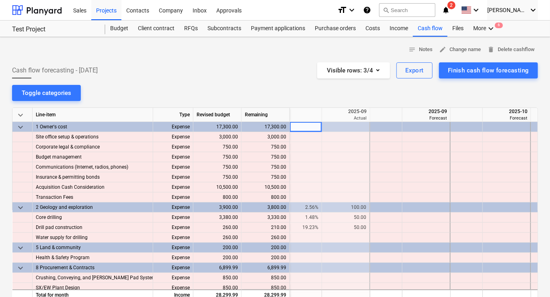
click at [355, 115] on div "Actual" at bounding box center [345, 118] width 41 height 6
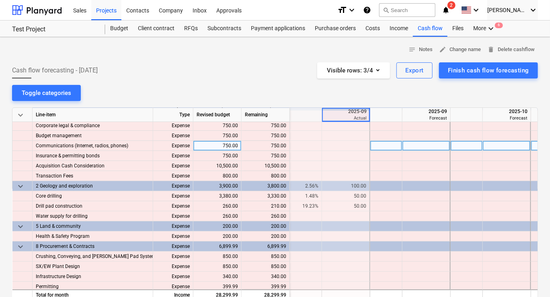
scroll to position [0, 80]
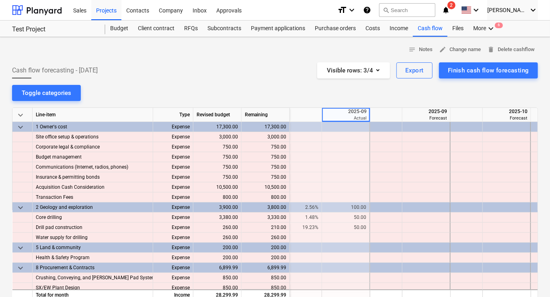
click at [409, 109] on div "2025-09" at bounding box center [426, 111] width 41 height 7
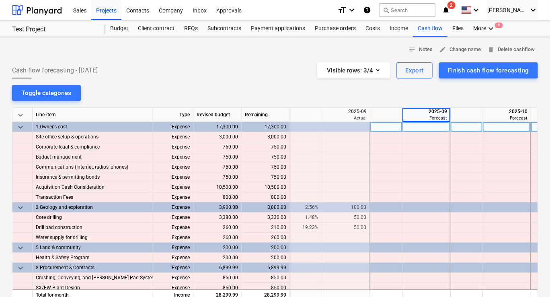
click at [405, 126] on div at bounding box center [426, 127] width 48 height 10
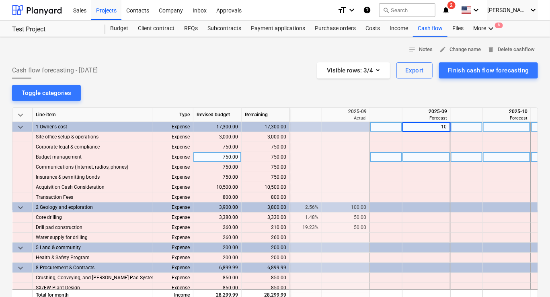
type input "100"
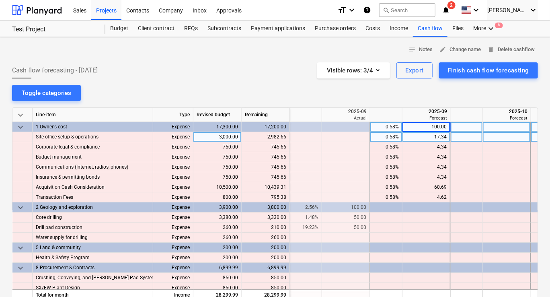
click at [424, 137] on div "17.34" at bounding box center [426, 137] width 41 height 10
click at [428, 127] on div "100.00" at bounding box center [426, 127] width 41 height 10
type input "0"
click at [428, 137] on div at bounding box center [426, 137] width 48 height 10
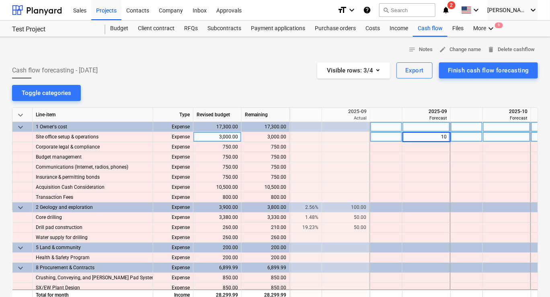
type input "100"
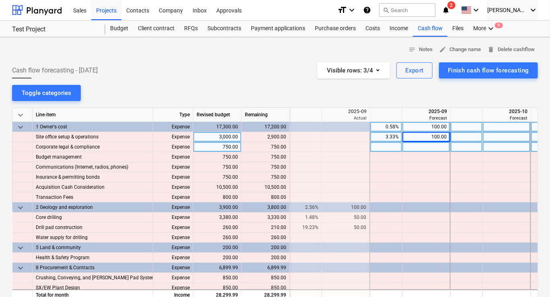
click at [388, 146] on div at bounding box center [386, 147] width 32 height 10
type input "50"
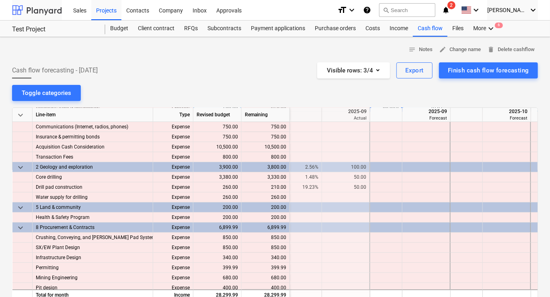
click at [39, 6] on div at bounding box center [37, 10] width 50 height 20
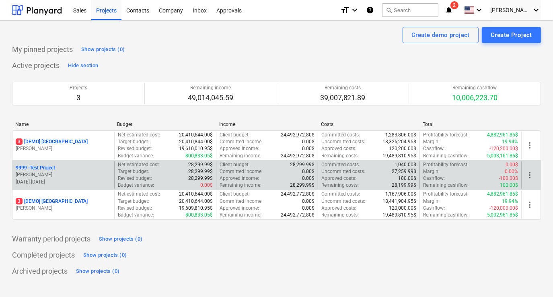
click at [85, 181] on p "[DATE] - [DATE]" at bounding box center [63, 181] width 95 height 7
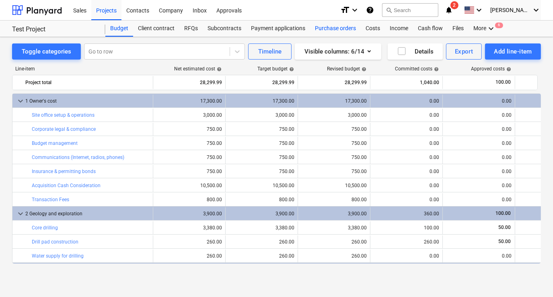
click at [323, 28] on div "Purchase orders" at bounding box center [335, 28] width 51 height 16
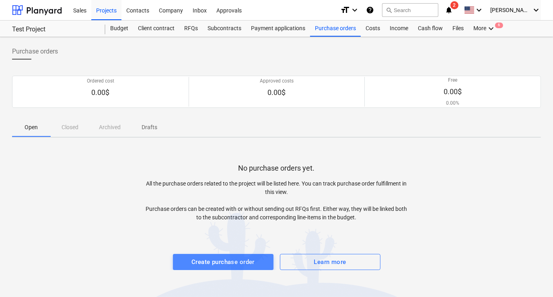
click at [218, 260] on div "Create purchase order" at bounding box center [222, 261] width 63 height 10
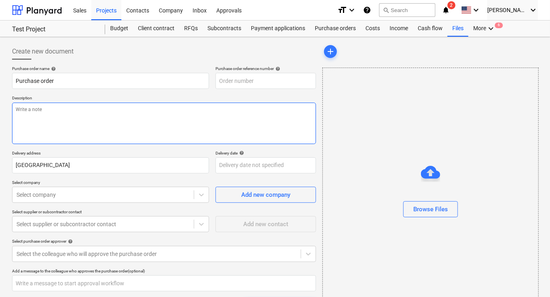
type textarea "x"
type input "9999-PO-001"
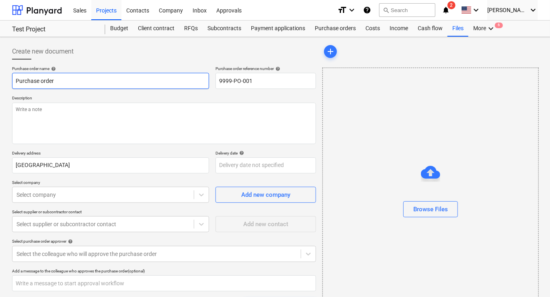
click at [125, 77] on input "Purchase order" at bounding box center [110, 81] width 197 height 16
drag, startPoint x: 82, startPoint y: 80, endPoint x: -2, endPoint y: 79, distance: 83.6
click at [0, 79] on html "Sales Projects Contacts Company Inbox Approvals format_size keyboard_arrow_down…" at bounding box center [275, 148] width 550 height 297
type textarea "x"
type input "G"
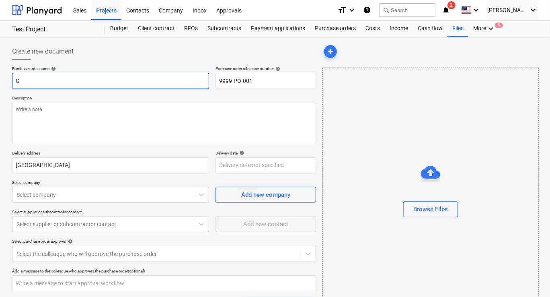
type textarea "x"
type input "Gr"
type textarea "x"
type input "Gra"
type textarea "x"
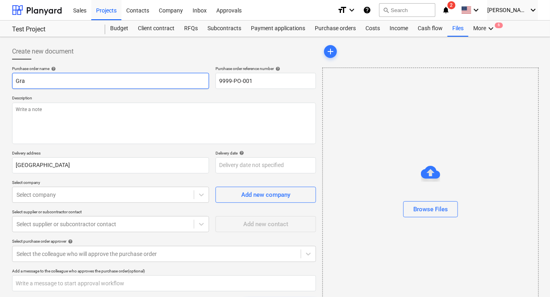
type input "Grav"
type textarea "x"
type input "Grave"
type textarea "x"
type input "Gravel"
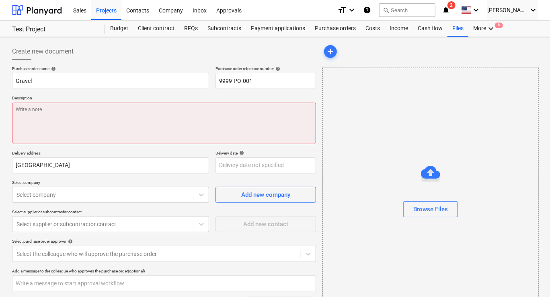
click at [163, 135] on textarea at bounding box center [164, 122] width 304 height 41
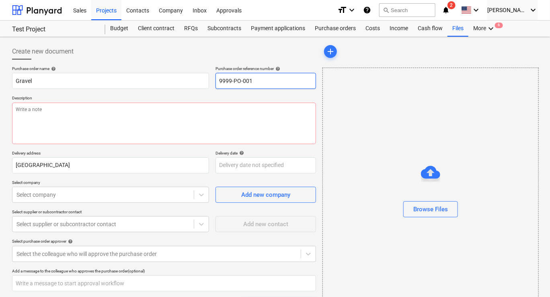
click at [284, 76] on input "9999-PO-001" at bounding box center [265, 81] width 100 height 16
type textarea "x"
type input "1"
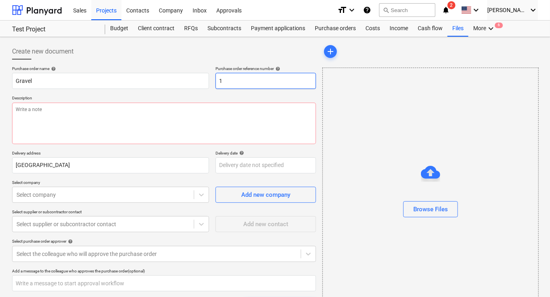
type textarea "x"
type input "12"
type textarea "x"
type input "123"
type textarea "x"
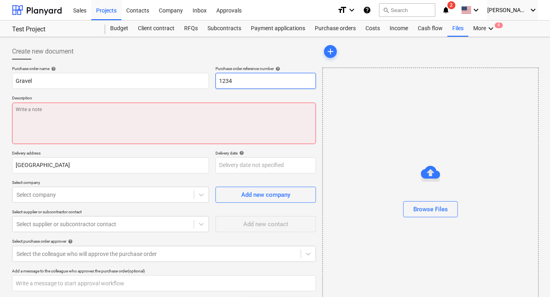
type input "1234"
click at [236, 111] on textarea at bounding box center [164, 122] width 304 height 41
click at [167, 125] on textarea at bounding box center [164, 122] width 304 height 41
type textarea "x"
type textarea "T"
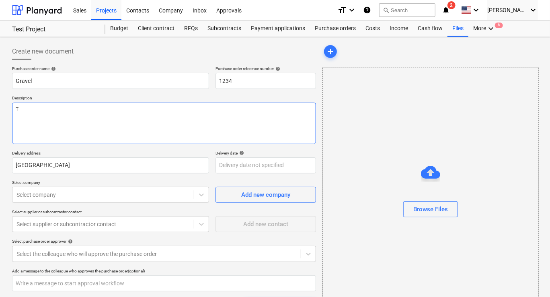
type textarea "x"
type textarea "Te"
type textarea "x"
type textarea "Tes"
type textarea "x"
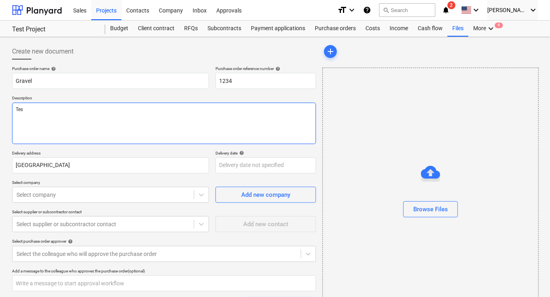
type textarea "Test"
type textarea "x"
type textarea "Test"
type textarea "x"
type textarea "Test f"
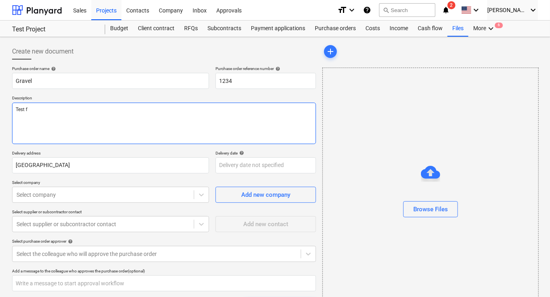
type textarea "x"
type textarea "Test fo"
type textarea "x"
type textarea "Test for"
type textarea "x"
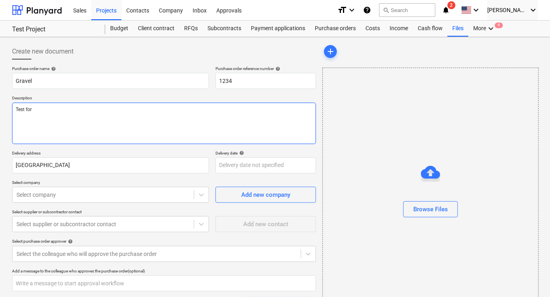
type textarea "Test for"
type textarea "x"
type textarea "Test for g"
type textarea "x"
type textarea "Test for gr"
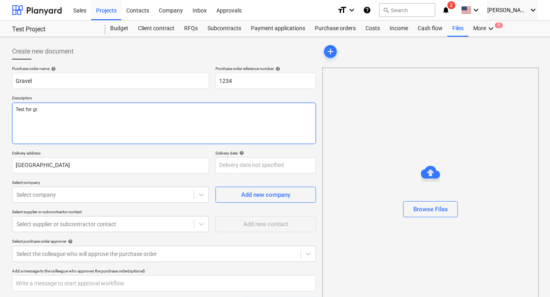
type textarea "x"
type textarea "Test for gra"
type textarea "x"
type textarea "Test for grav"
type textarea "x"
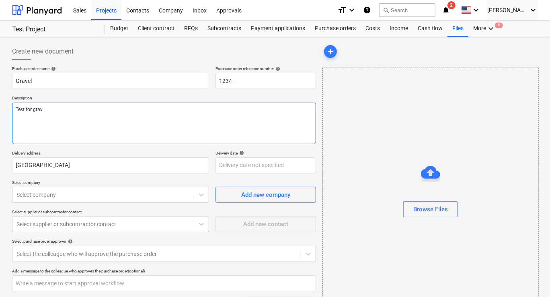
type textarea "Test for grave"
type textarea "x"
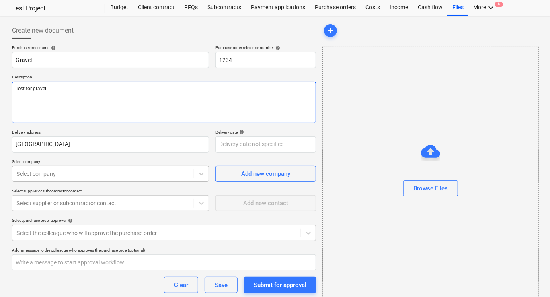
scroll to position [40, 0]
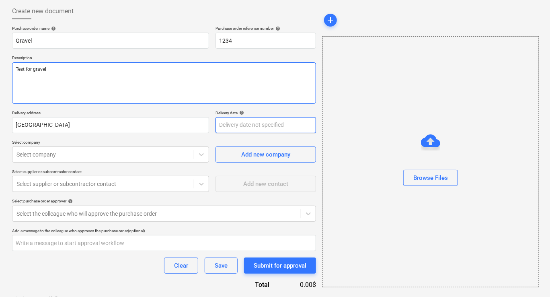
type textarea "Test for gravel"
click at [226, 125] on body "Sales Projects Contacts Company Inbox Approvals format_size keyboard_arrow_down…" at bounding box center [275, 108] width 550 height 297
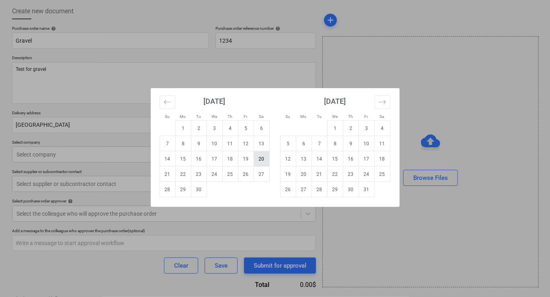
click at [262, 162] on td "20" at bounding box center [262, 158] width 16 height 15
type textarea "x"
type input "[DATE]"
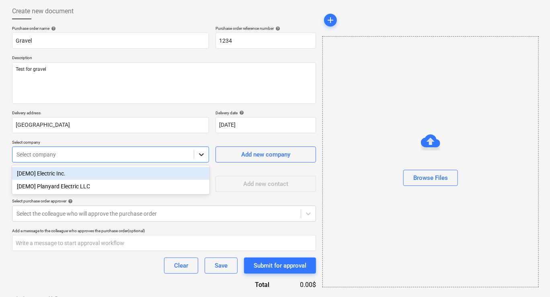
click at [203, 157] on icon at bounding box center [201, 154] width 8 height 8
click at [74, 179] on div "[DEMO] Electric Inc." at bounding box center [110, 173] width 197 height 13
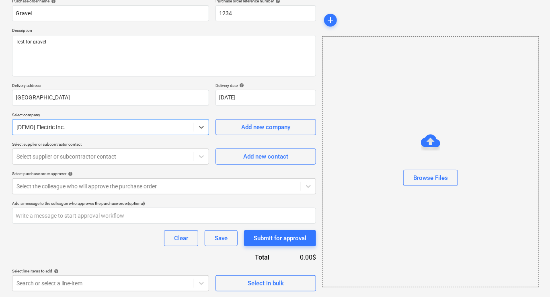
scroll to position [68, 0]
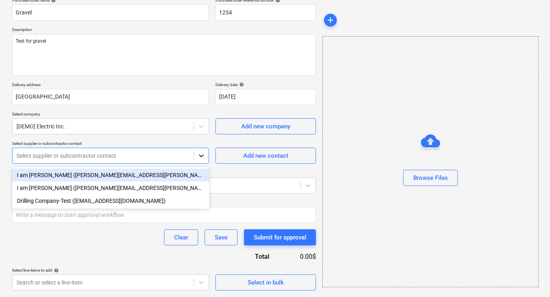
click at [207, 159] on div at bounding box center [201, 155] width 14 height 14
click at [130, 171] on div "I am [PERSON_NAME] ([PERSON_NAME][EMAIL_ADDRESS][PERSON_NAME][DOMAIN_NAME])" at bounding box center [110, 174] width 197 height 13
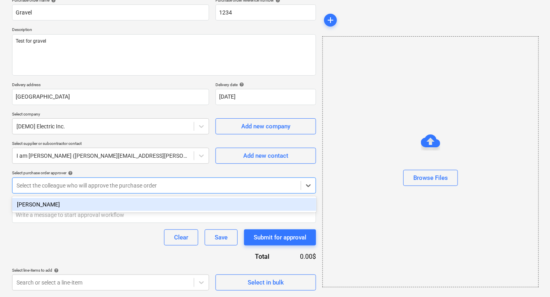
click at [147, 182] on div at bounding box center [156, 185] width 280 height 8
click at [89, 198] on div "[PERSON_NAME]" at bounding box center [164, 204] width 304 height 13
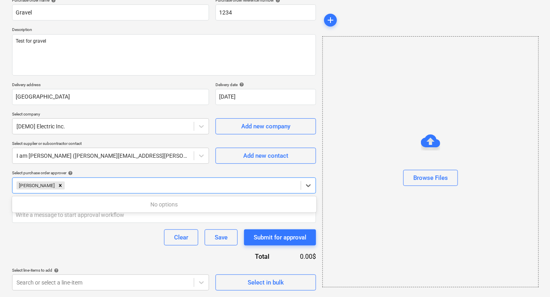
click at [127, 239] on div "Clear Save Submit for approval" at bounding box center [164, 237] width 304 height 16
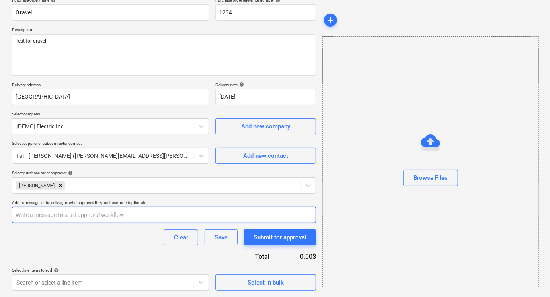
click at [103, 212] on input "text" at bounding box center [164, 215] width 304 height 16
type textarea "x"
type input "G"
type textarea "x"
type input "Gr"
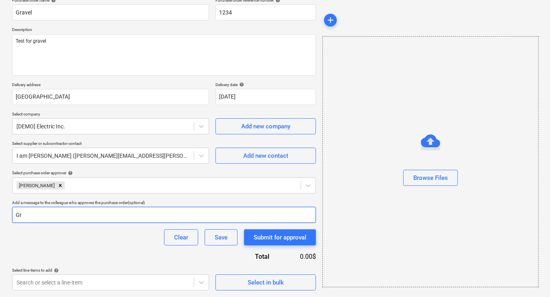
type textarea "x"
type input "Gra"
type textarea "x"
type input "Grav"
type textarea "x"
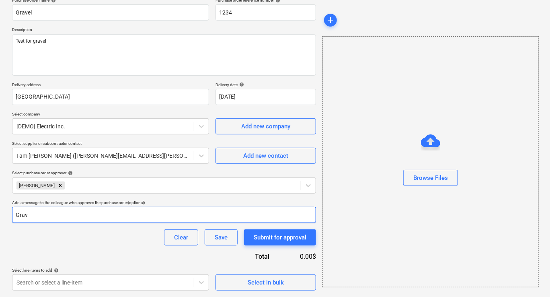
type input "Grave"
type textarea "x"
type input "Gravel"
type textarea "x"
type input "Gravel"
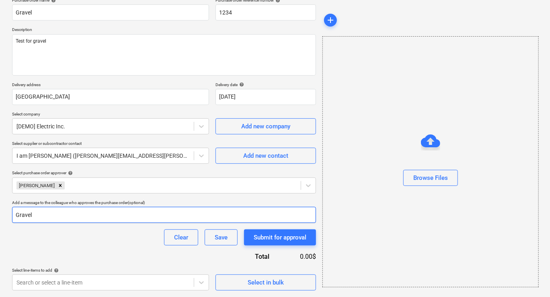
type textarea "x"
type input "Gravel f"
type textarea "x"
type input "Gravel fo"
type textarea "x"
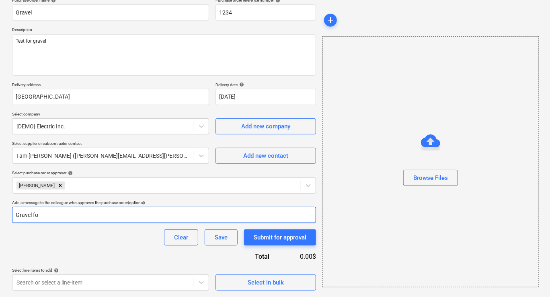
type input "Gravel for"
type textarea "x"
type input "Gravel for"
type textarea "x"
type input "Gravel for r"
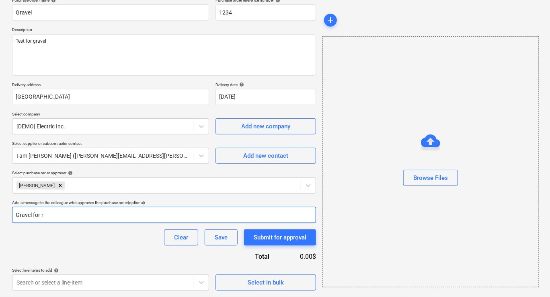
type textarea "x"
type input "Gravel for ro"
type textarea "x"
type input "Gravel for roa"
type textarea "x"
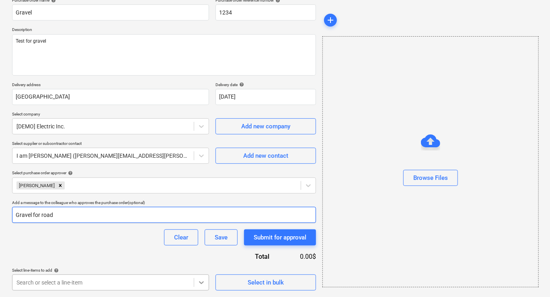
type input "Gravel for road"
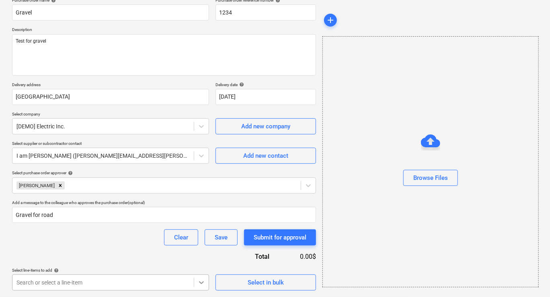
type textarea "x"
click at [203, 228] on body "Sales Projects Contacts Company Inbox Approvals format_size keyboard_arrow_down…" at bounding box center [275, 80] width 550 height 297
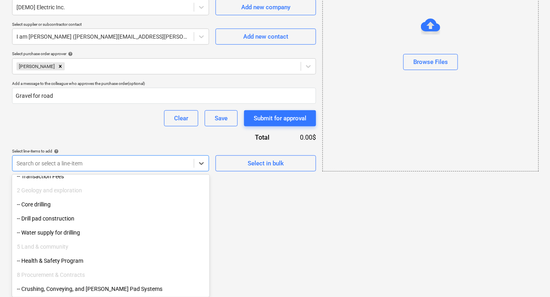
scroll to position [201, 0]
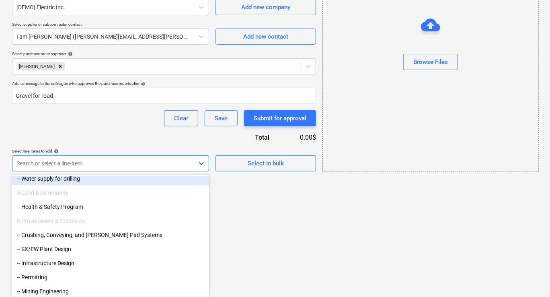
click at [60, 156] on div "Purchase order name help Gravel Purchase order reference number help 1234 Descr…" at bounding box center [164, 25] width 304 height 293
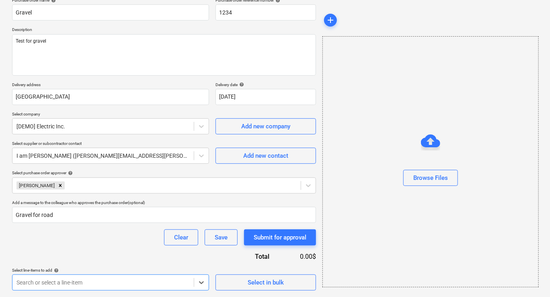
scroll to position [187, 0]
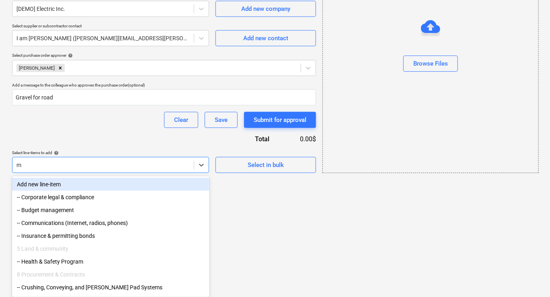
type input "mi"
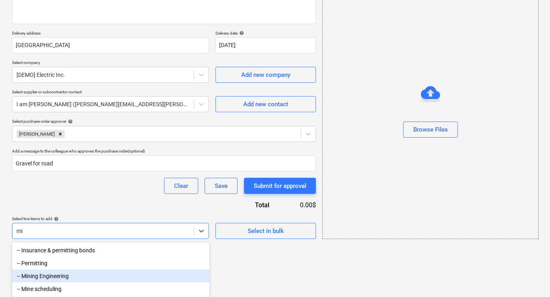
type textarea "x"
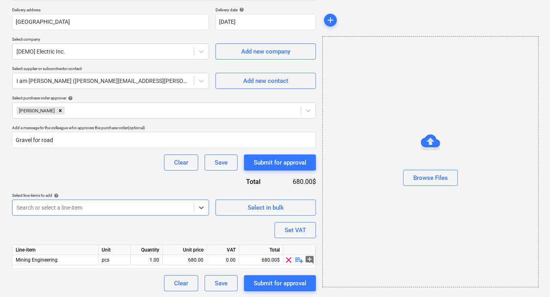
scroll to position [144, 0]
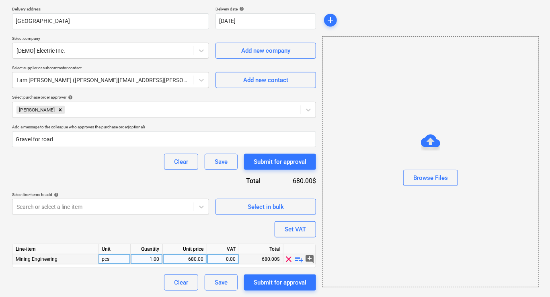
click at [297, 258] on span "playlist_add" at bounding box center [300, 259] width 10 height 10
type textarea "x"
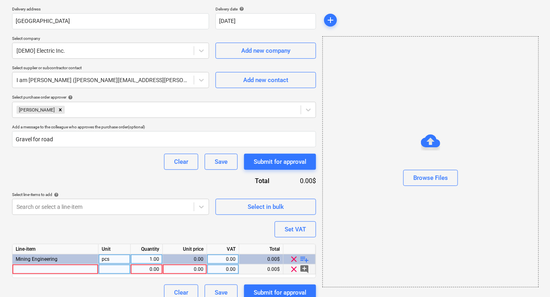
click at [62, 274] on div at bounding box center [55, 269] width 86 height 10
click at [60, 270] on input at bounding box center [55, 269] width 86 height 10
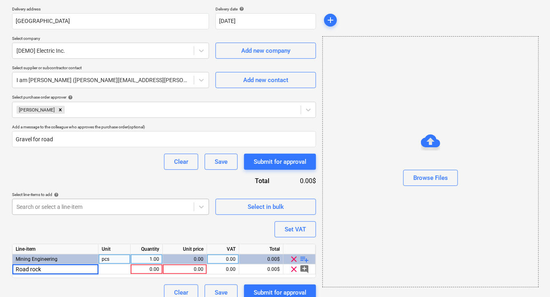
type input "Road rocks"
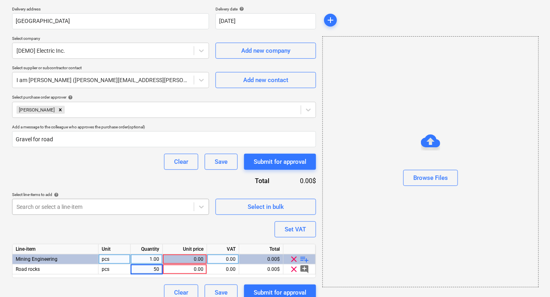
type textarea "x"
type input "25"
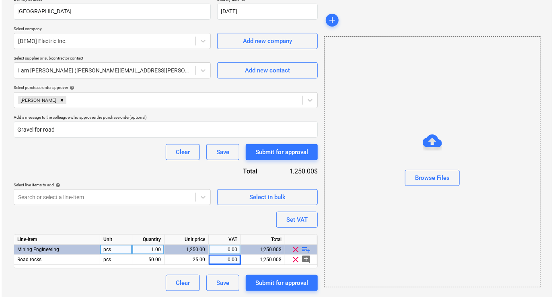
scroll to position [154, 0]
click at [431, 175] on div "Browse Files" at bounding box center [430, 177] width 35 height 10
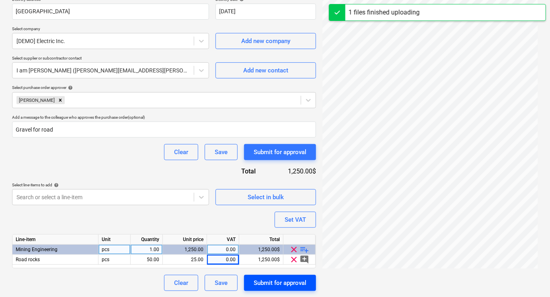
click at [273, 283] on div "Submit for approval" at bounding box center [280, 282] width 53 height 10
type textarea "x"
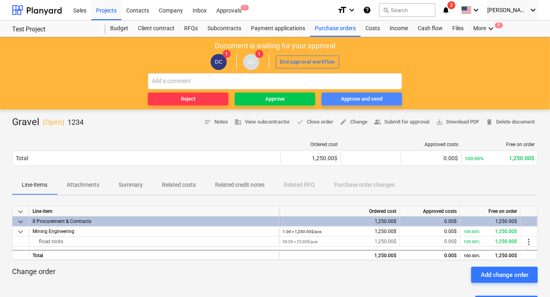
click at [343, 101] on div "Approve and send" at bounding box center [361, 98] width 41 height 9
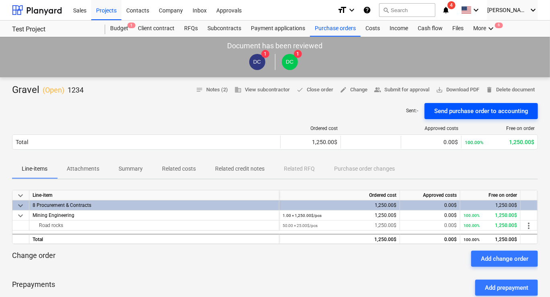
click at [478, 109] on div "Send purchase order to accounting" at bounding box center [481, 111] width 94 height 10
click at [449, 109] on div "Send purchase order to accounting" at bounding box center [481, 111] width 94 height 10
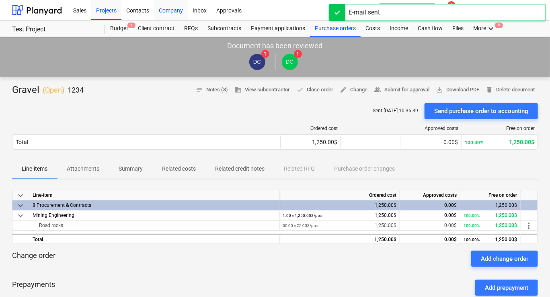
click at [169, 11] on div "Company" at bounding box center [171, 10] width 34 height 20
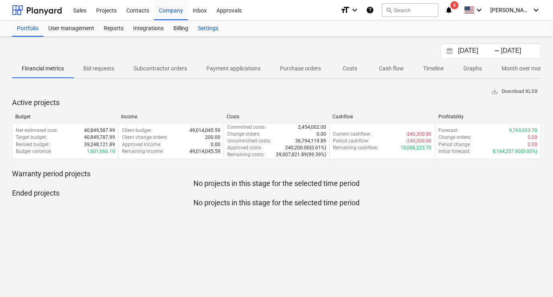
click at [214, 30] on div "Settings" at bounding box center [208, 28] width 30 height 16
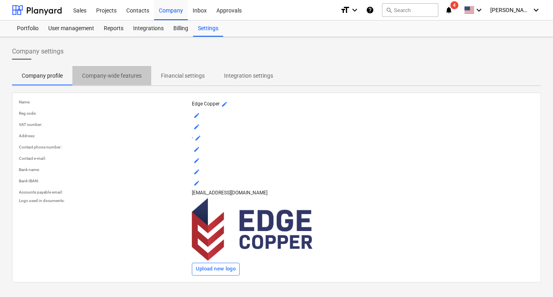
click at [124, 78] on p "Company-wide features" at bounding box center [111, 76] width 59 height 8
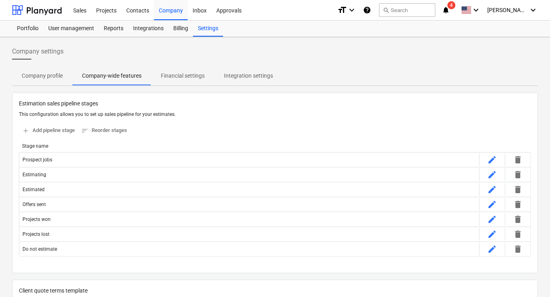
click at [179, 79] on p "Financial settings" at bounding box center [183, 76] width 44 height 8
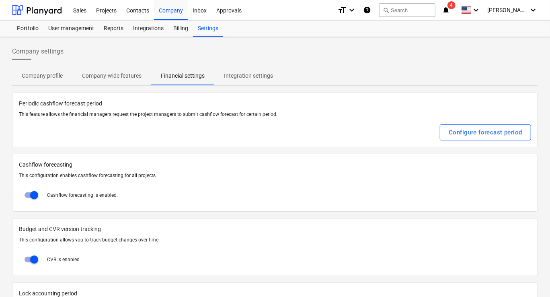
click at [242, 80] on span "Integration settings" at bounding box center [248, 75] width 68 height 13
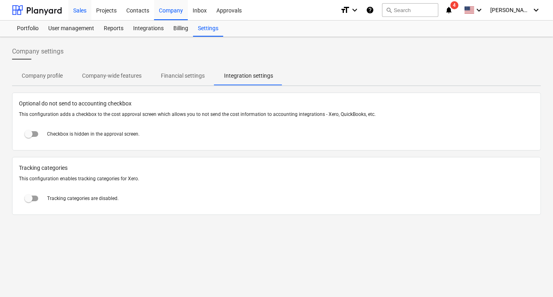
click at [79, 10] on div "Sales" at bounding box center [79, 10] width 23 height 20
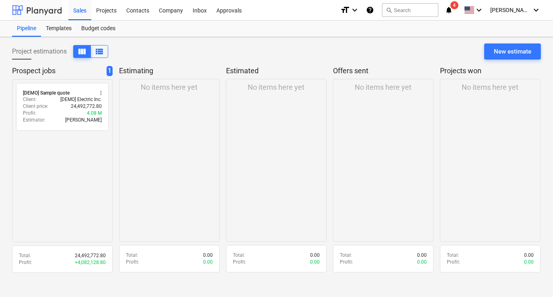
click at [54, 9] on div at bounding box center [37, 10] width 50 height 20
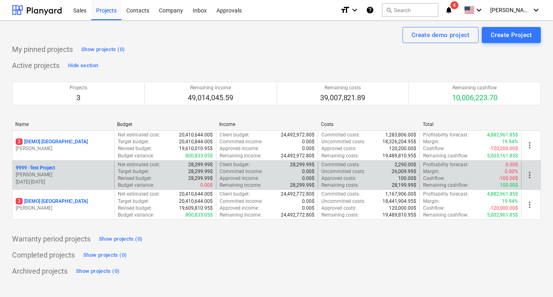
click at [90, 176] on p "[PERSON_NAME]" at bounding box center [63, 174] width 95 height 7
